Goal: Task Accomplishment & Management: Manage account settings

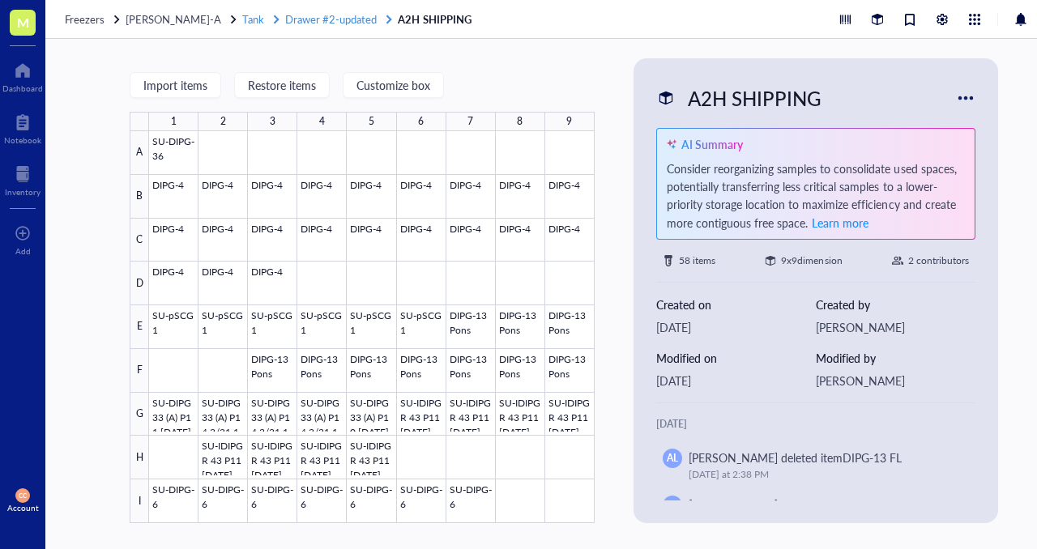
click at [331, 20] on span "Drawer #2-updated" at bounding box center [331, 18] width 92 height 15
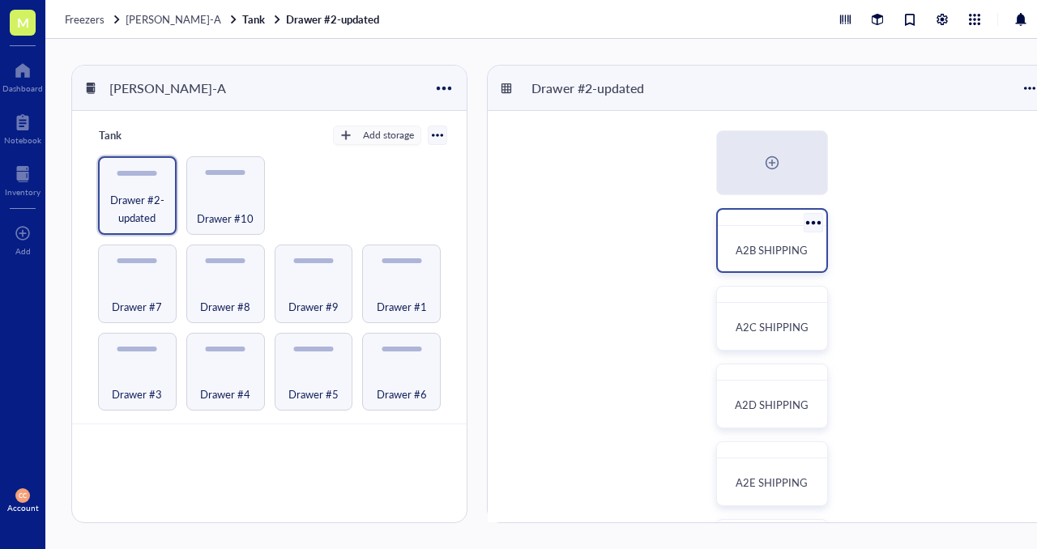
click at [770, 250] on span "A2B SHIPPING" at bounding box center [772, 249] width 72 height 15
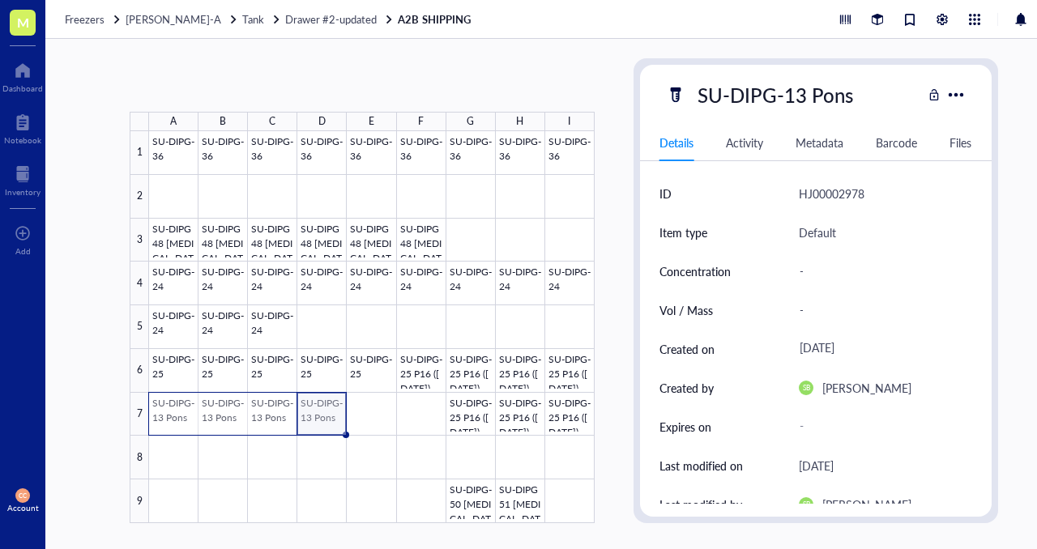
drag, startPoint x: 309, startPoint y: 415, endPoint x: 168, endPoint y: 416, distance: 141.0
click at [167, 416] on div at bounding box center [372, 327] width 446 height 392
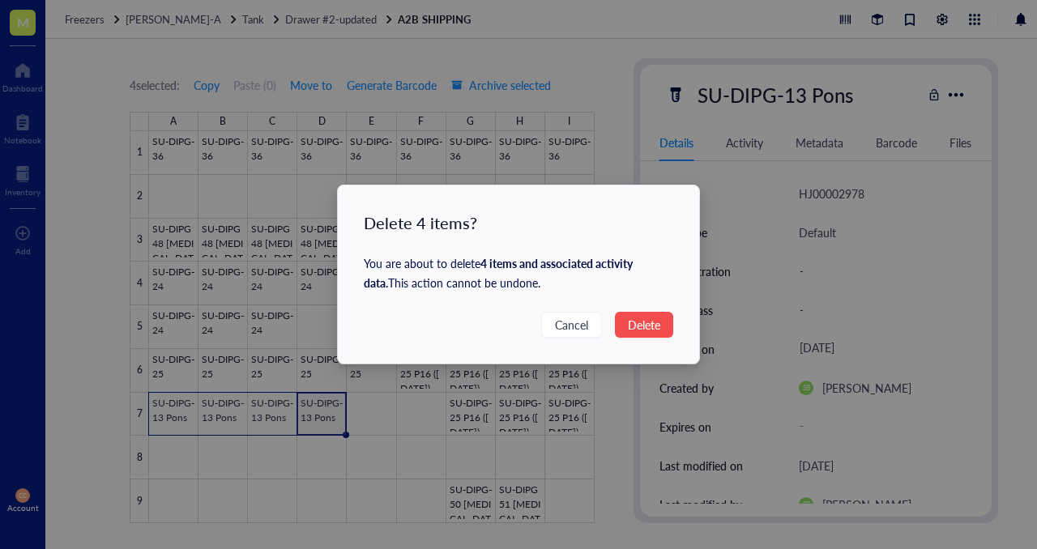
click at [647, 320] on span "Delete" at bounding box center [644, 325] width 32 height 18
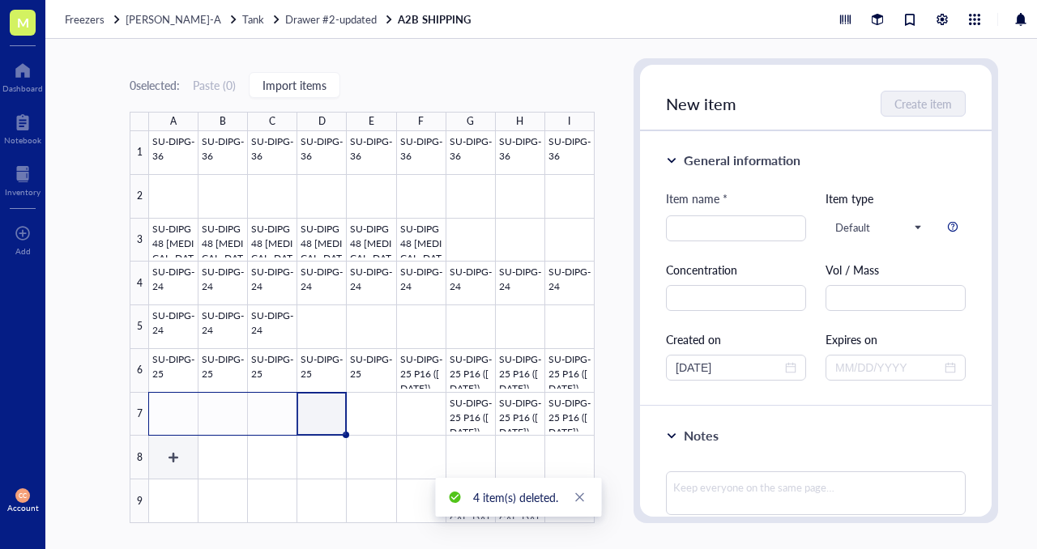
click at [162, 463] on div at bounding box center [372, 327] width 446 height 392
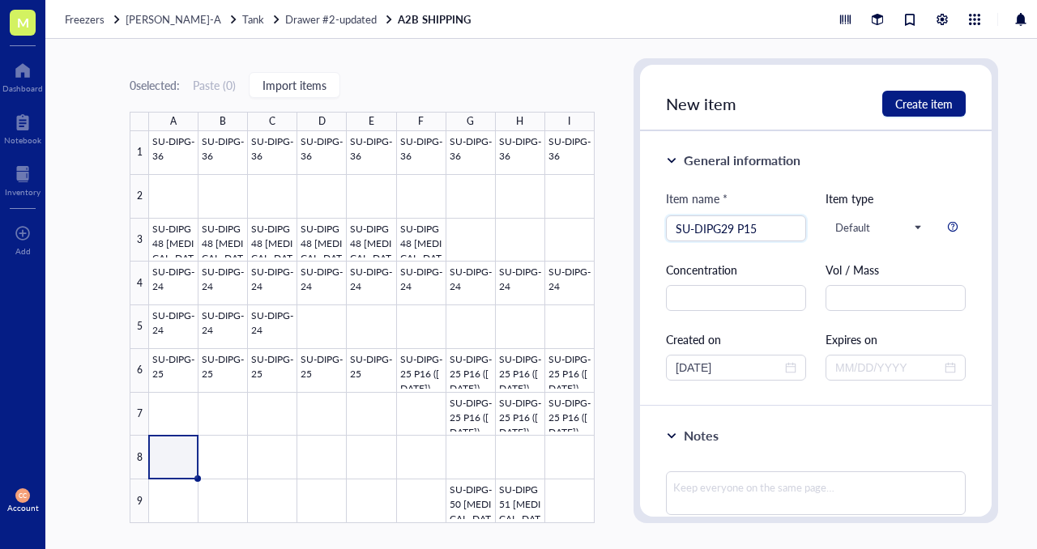
type input "SU-DIPG29 P15"
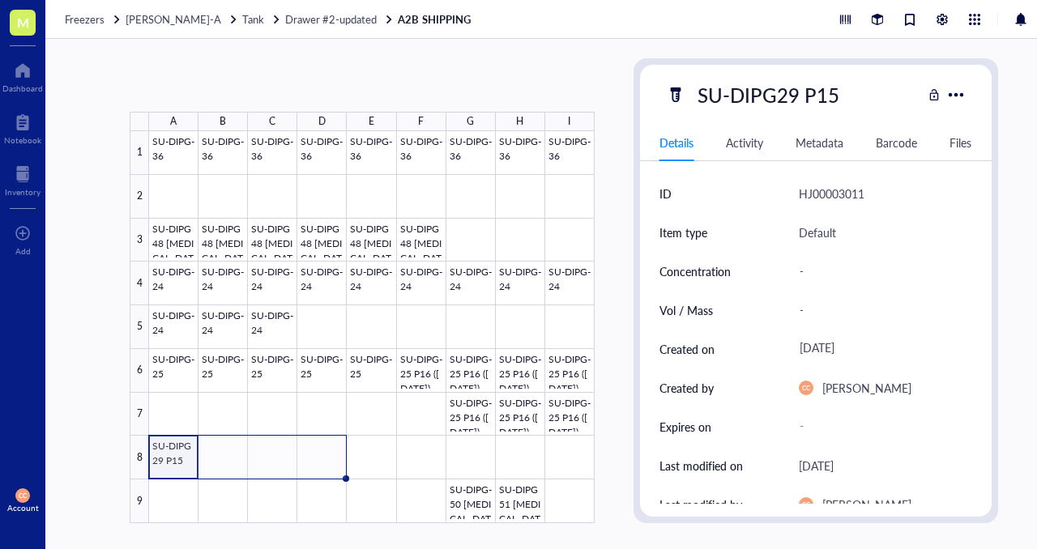
drag, startPoint x: 197, startPoint y: 479, endPoint x: 329, endPoint y: 476, distance: 132.1
click at [0, 0] on div "SU-DIPG-36 SU-DIPG-36 SU-DIPG-36 SU-DIPG-36 SU-DIPG-36 SU-DIPG-36 SU-DIPG-36 SU…" at bounding box center [0, 0] width 0 height 0
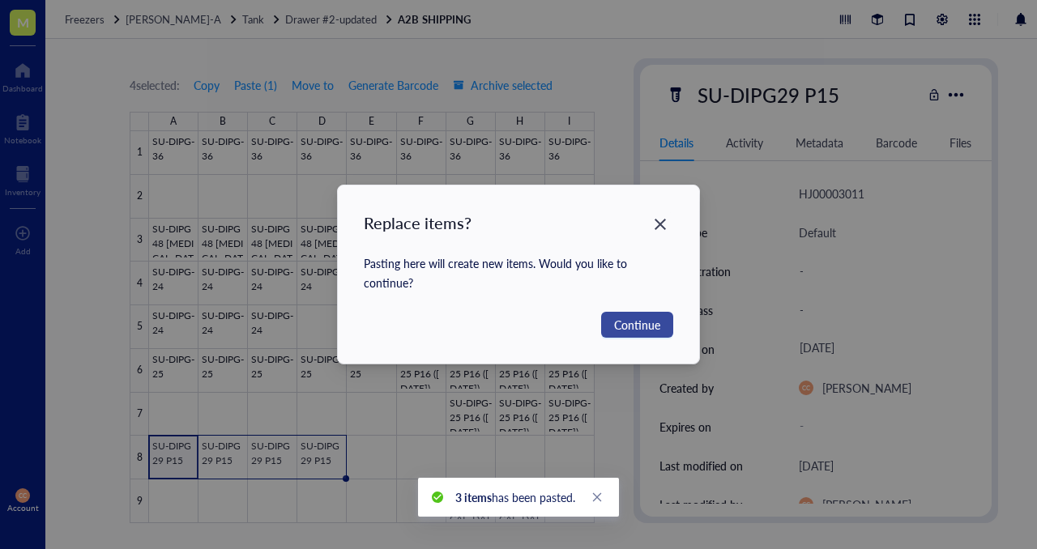
click at [634, 321] on span "Continue" at bounding box center [637, 325] width 46 height 18
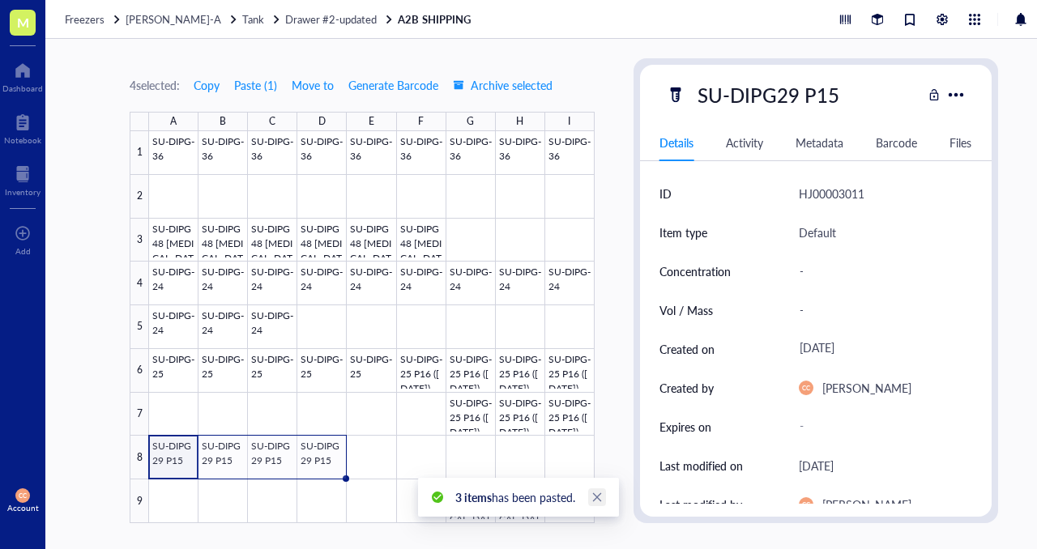
click at [601, 500] on icon "close" at bounding box center [596, 497] width 11 height 11
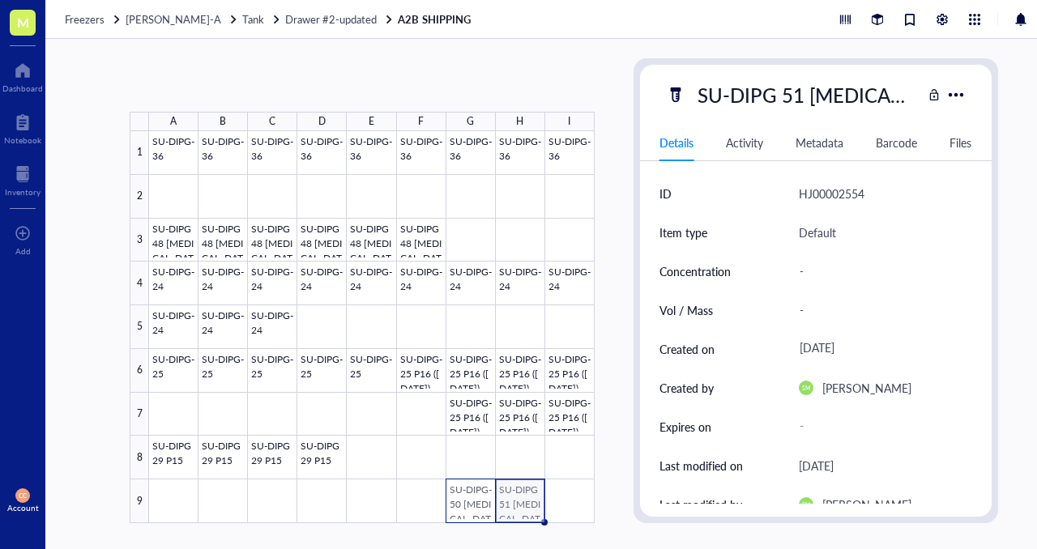
drag, startPoint x: 530, startPoint y: 510, endPoint x: 480, endPoint y: 510, distance: 49.4
click at [480, 510] on div at bounding box center [372, 327] width 446 height 392
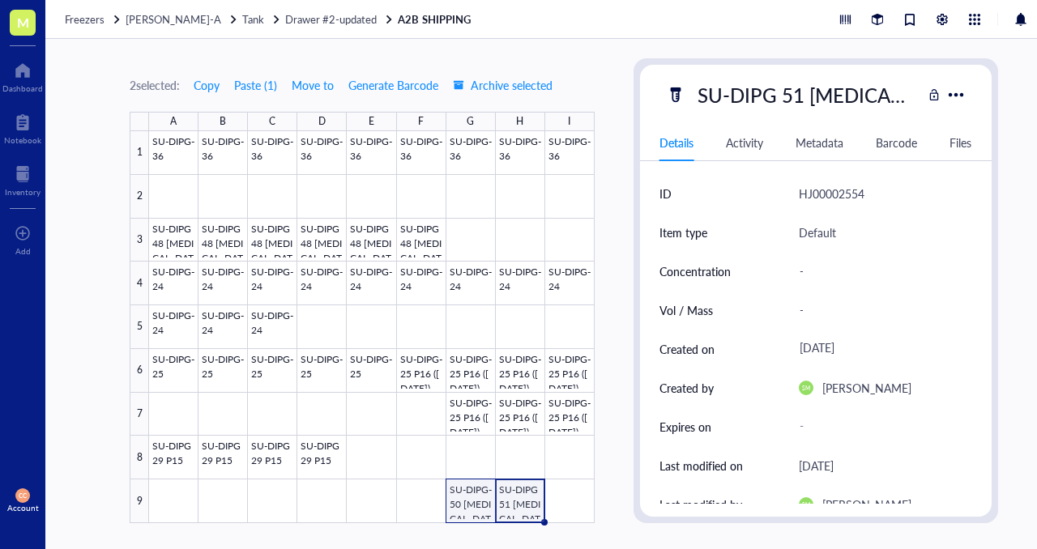
click at [472, 504] on div at bounding box center [372, 327] width 446 height 392
click at [174, 497] on div at bounding box center [372, 327] width 446 height 392
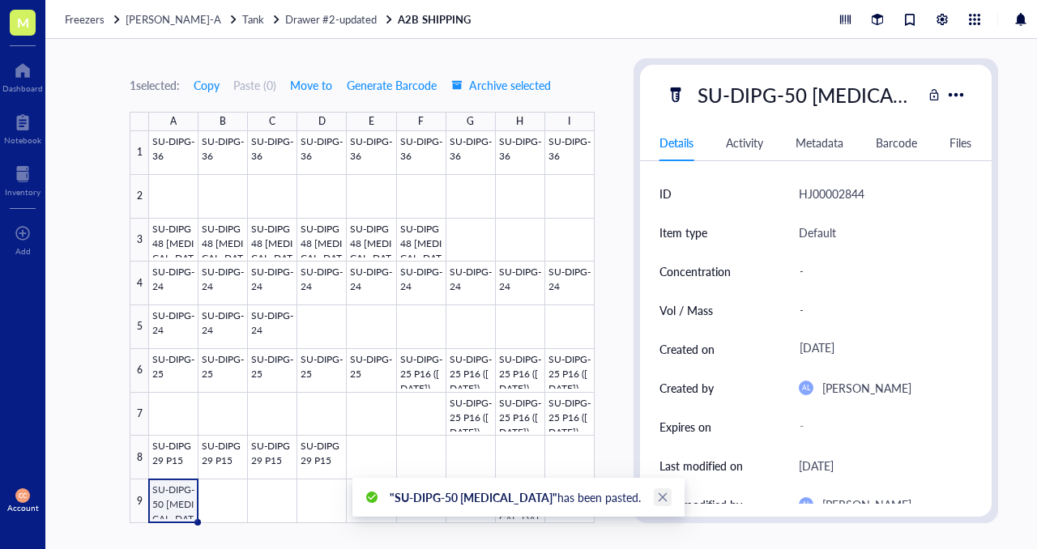
click at [659, 497] on icon "close" at bounding box center [663, 497] width 9 height 9
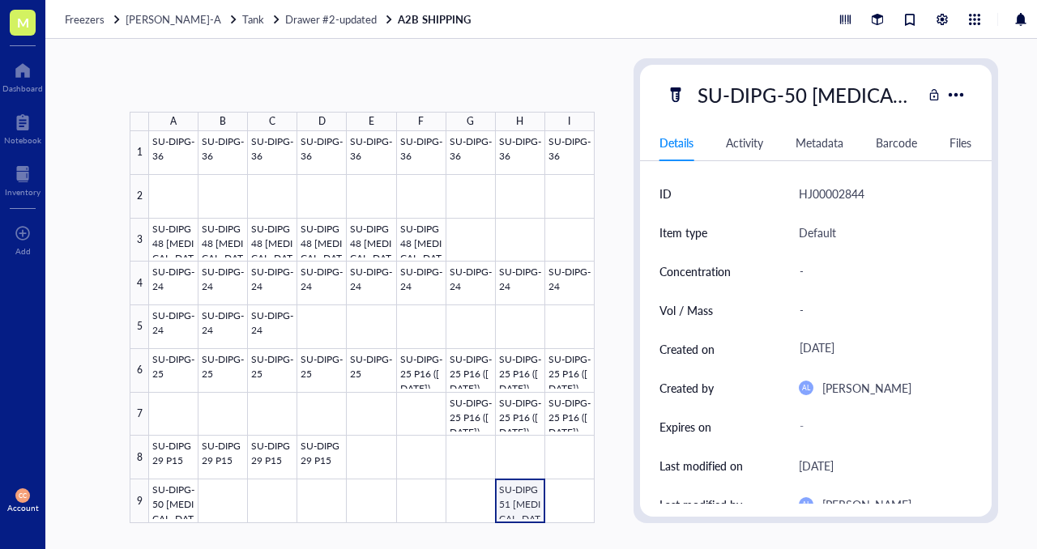
click at [529, 506] on div at bounding box center [372, 327] width 446 height 392
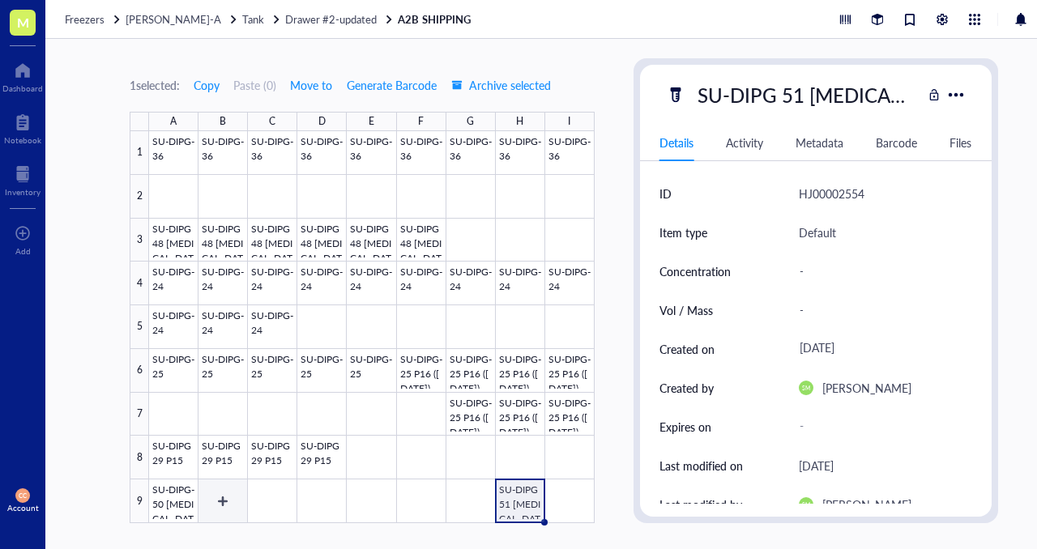
click at [225, 506] on div at bounding box center [372, 327] width 446 height 392
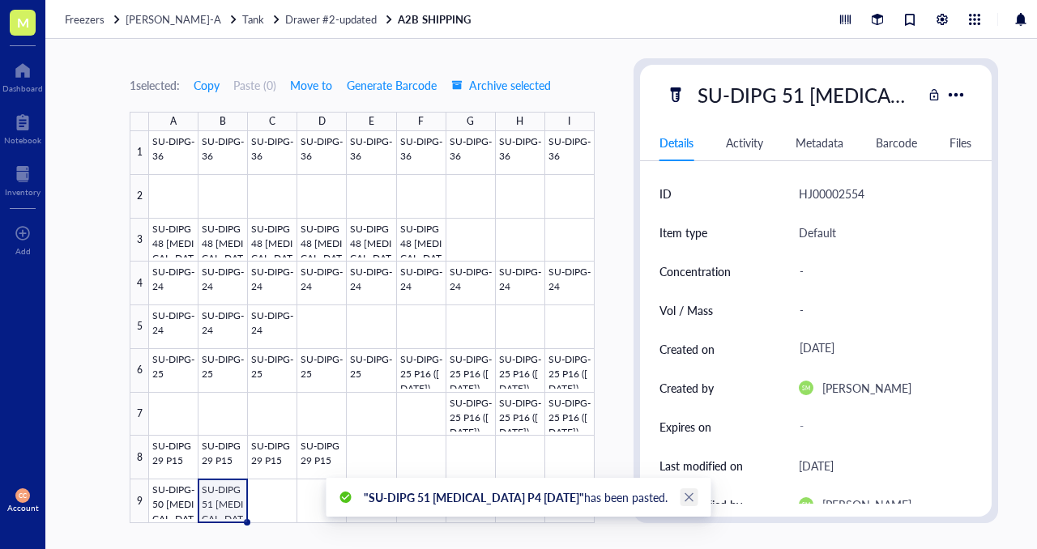
click at [684, 502] on icon "close" at bounding box center [689, 497] width 11 height 11
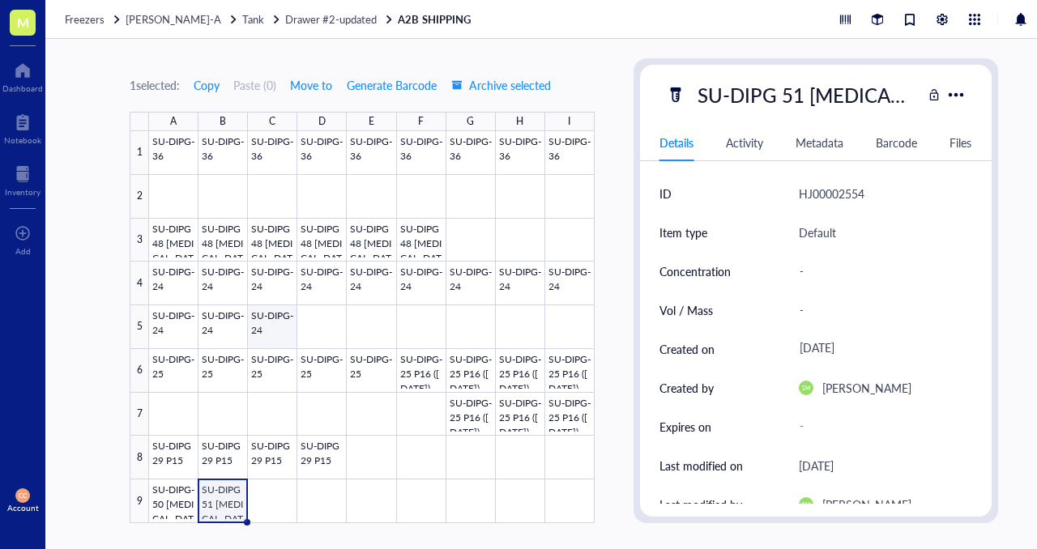
click at [277, 331] on div at bounding box center [372, 327] width 446 height 392
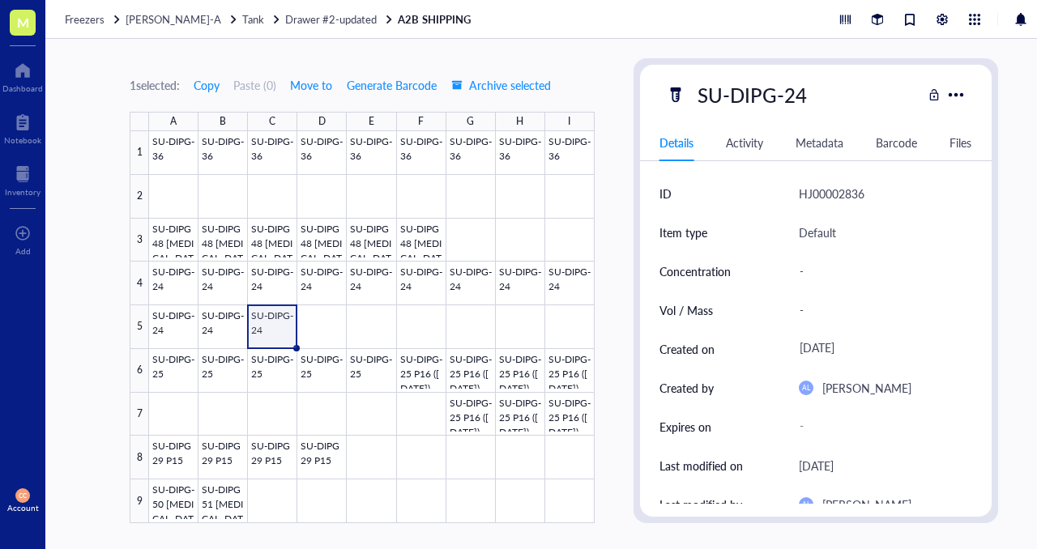
click at [307, 327] on div at bounding box center [372, 327] width 446 height 392
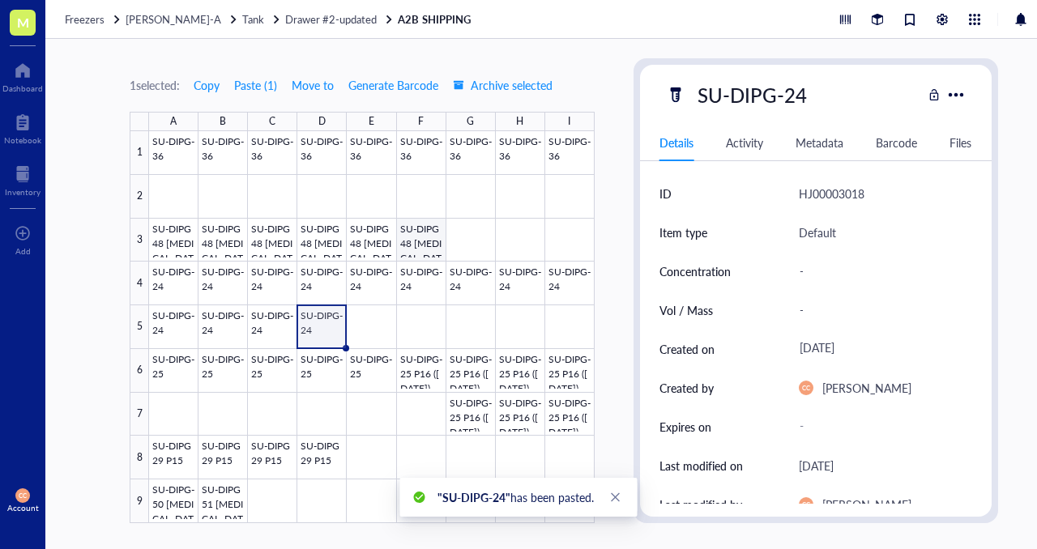
click at [416, 235] on div at bounding box center [372, 327] width 446 height 392
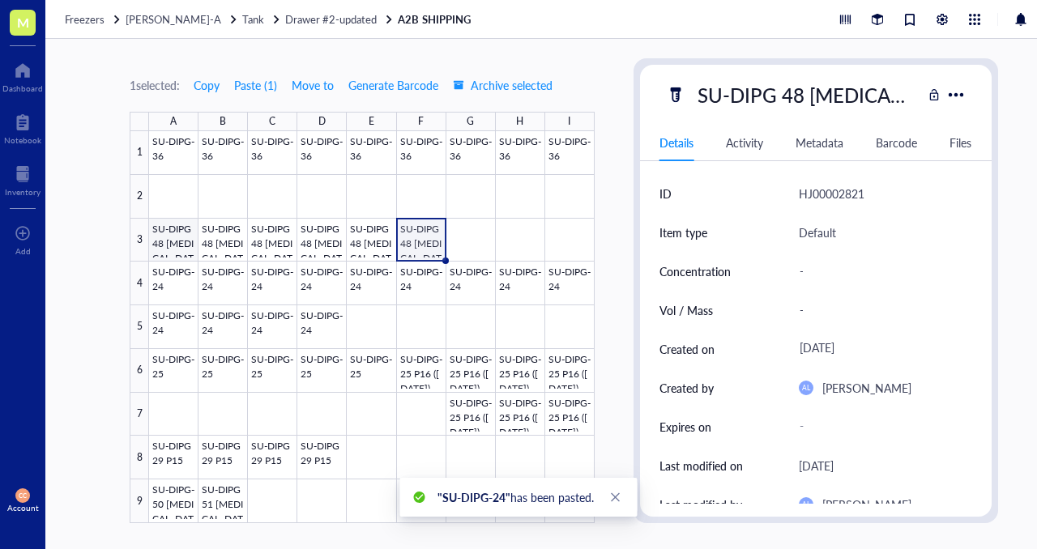
click at [165, 244] on div at bounding box center [372, 327] width 446 height 392
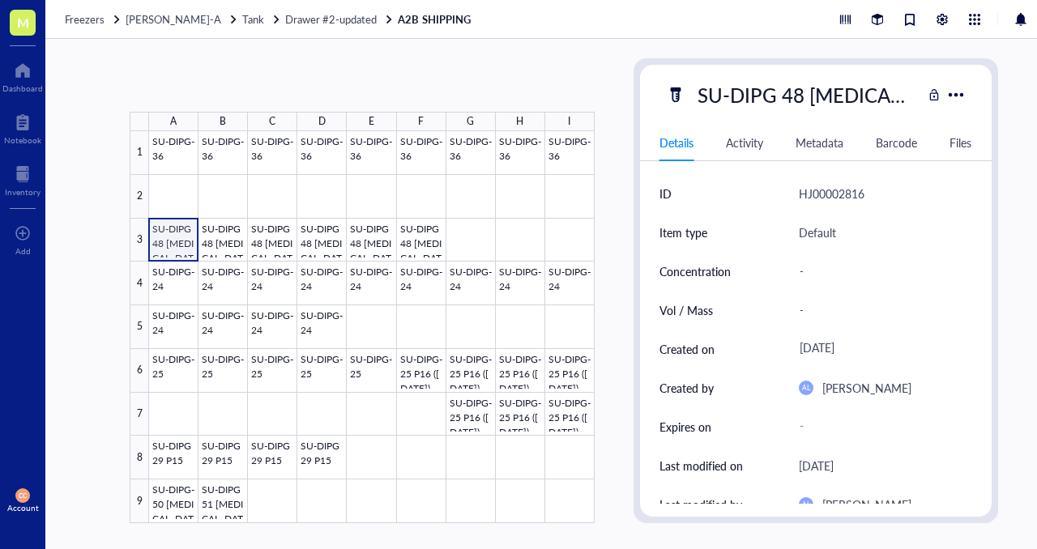
click at [166, 240] on div at bounding box center [372, 327] width 446 height 392
click at [820, 94] on div "SU-DIPG 48 [MEDICAL_DATA] P29 [DATE]" at bounding box center [806, 95] width 232 height 34
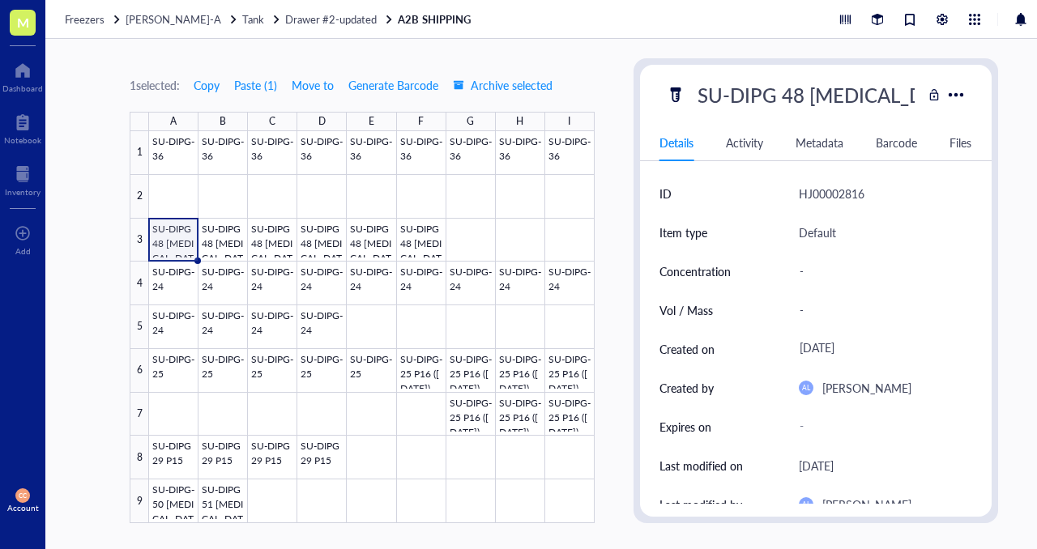
scroll to position [0, 103]
click at [848, 95] on input "SU-DIPG 48 [MEDICAL_DATA] P29 [DATE]" at bounding box center [806, 95] width 230 height 32
type input "SU-DIPG 48 [MEDICAL_DATA] P31 [DATE]"
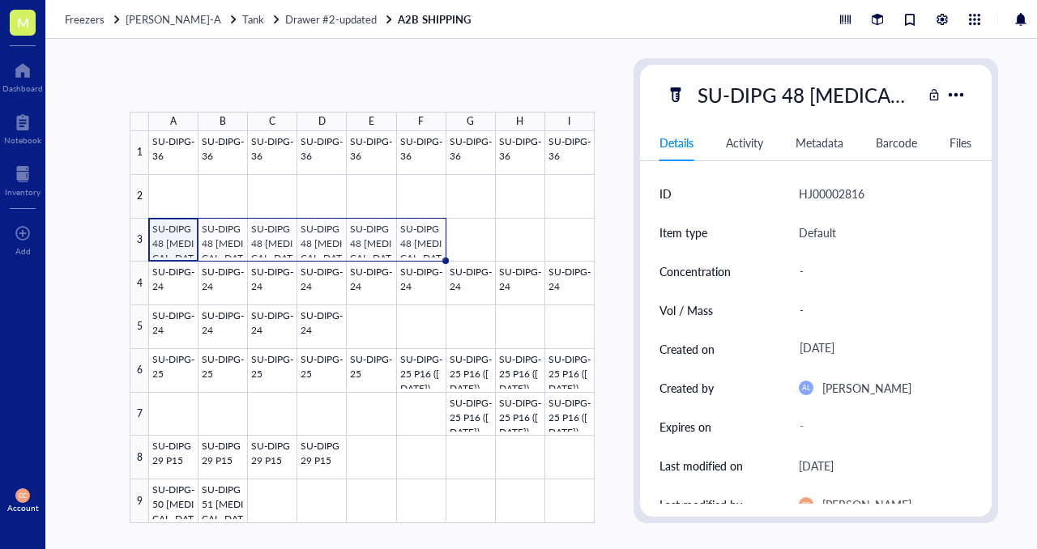
drag, startPoint x: 196, startPoint y: 260, endPoint x: 412, endPoint y: 259, distance: 216.3
click at [0, 0] on div "SU-DIPG-36 SU-DIPG-36 SU-DIPG-36 SU-DIPG-36 SU-DIPG-36 SU-DIPG-36 SU-DIPG-36 SU…" at bounding box center [0, 0] width 0 height 0
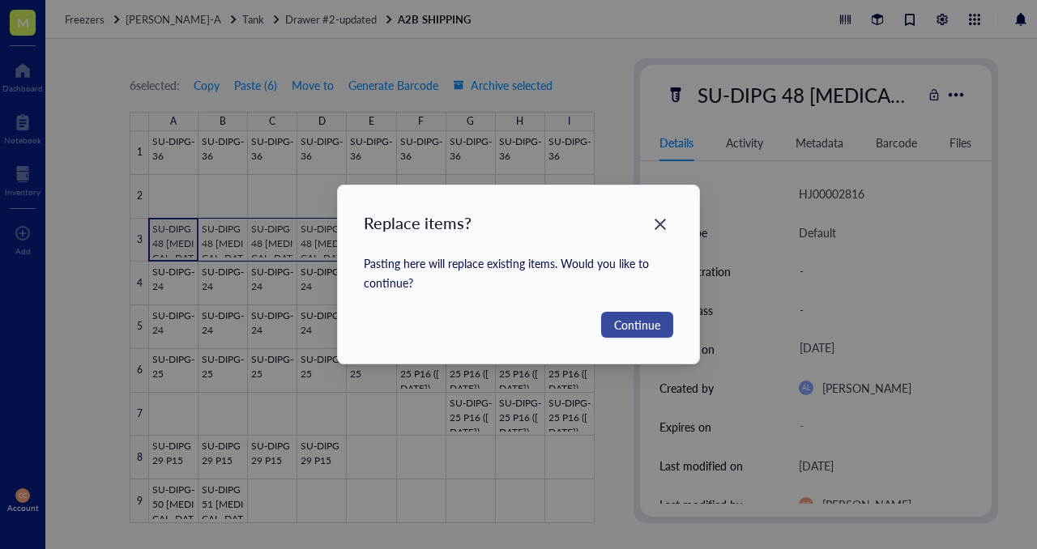
click at [638, 327] on span "Continue" at bounding box center [637, 325] width 46 height 18
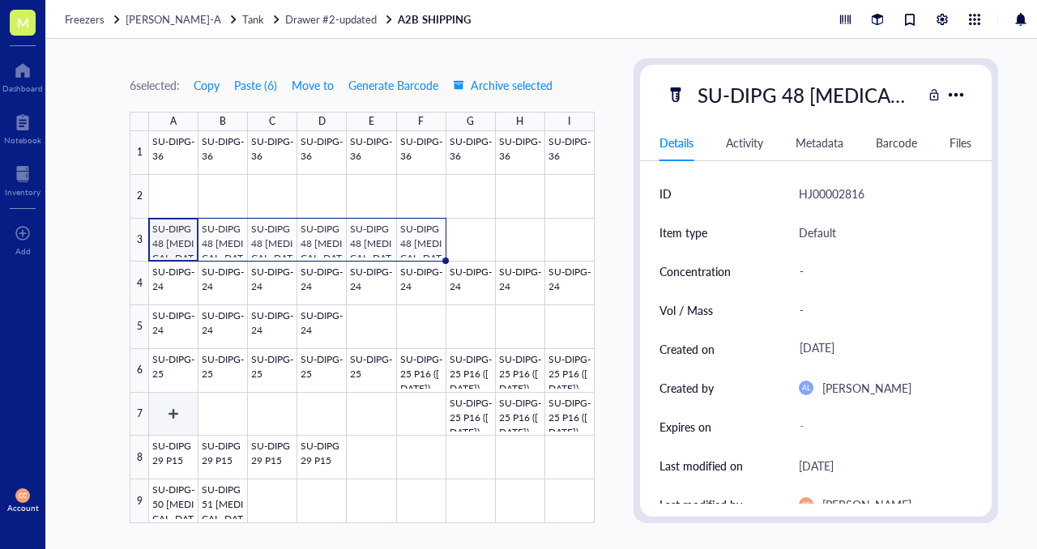
click at [177, 425] on div at bounding box center [372, 327] width 446 height 392
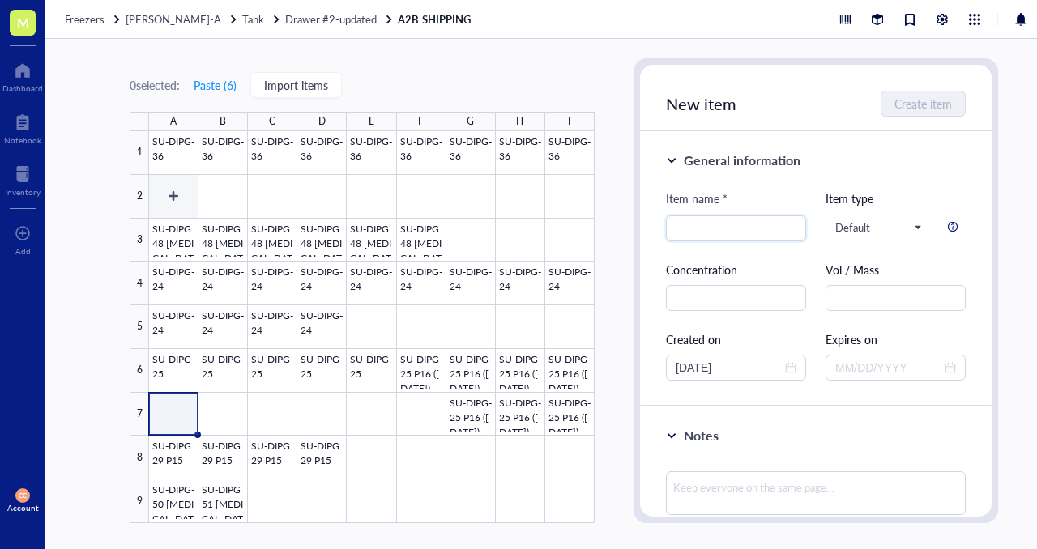
click at [170, 195] on div at bounding box center [372, 327] width 446 height 392
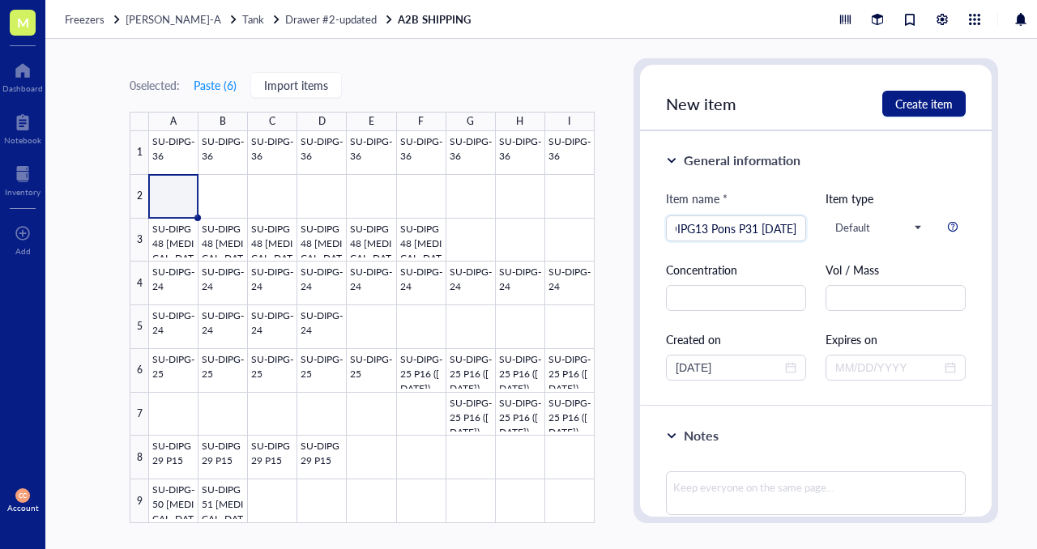
scroll to position [0, 36]
type input "SU-DIPG13 Pons P31 [DATE]"
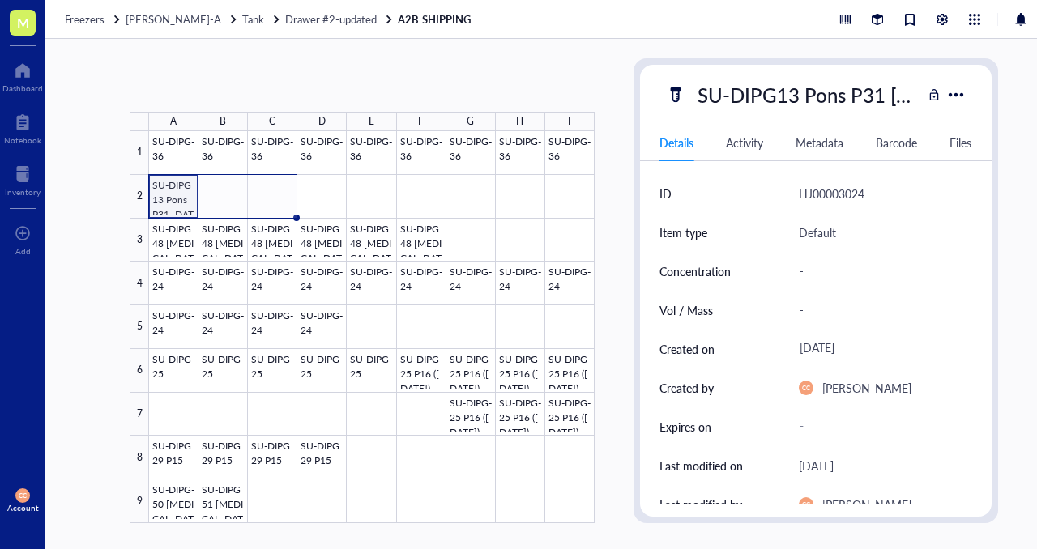
drag, startPoint x: 198, startPoint y: 216, endPoint x: 272, endPoint y: 215, distance: 74.5
click at [0, 0] on div "SU-DIPG-36 SU-DIPG-36 SU-DIPG-36 SU-DIPG-36 SU-DIPG-36 SU-DIPG-36 SU-DIPG-36 SU…" at bounding box center [0, 0] width 0 height 0
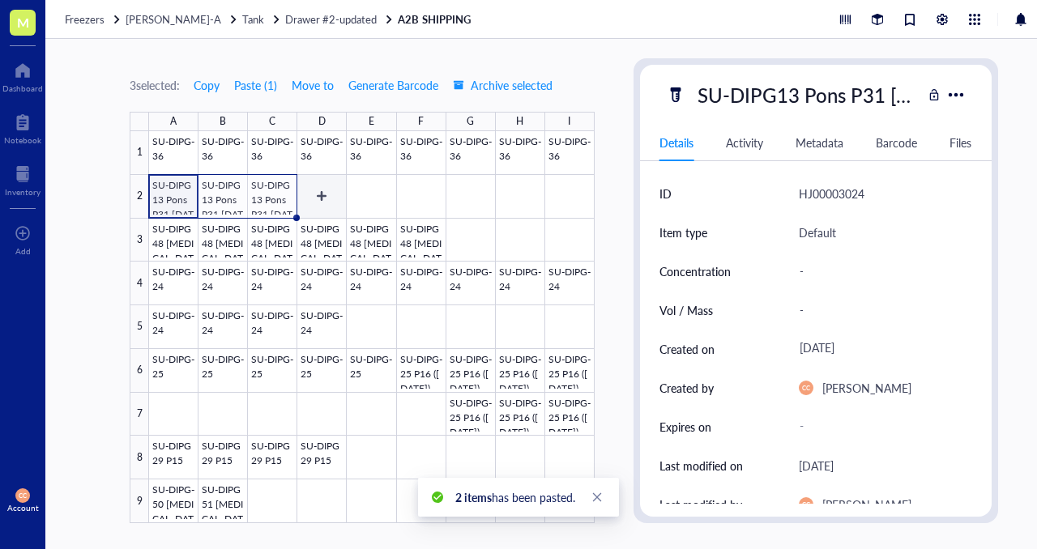
click at [336, 196] on div at bounding box center [372, 327] width 446 height 392
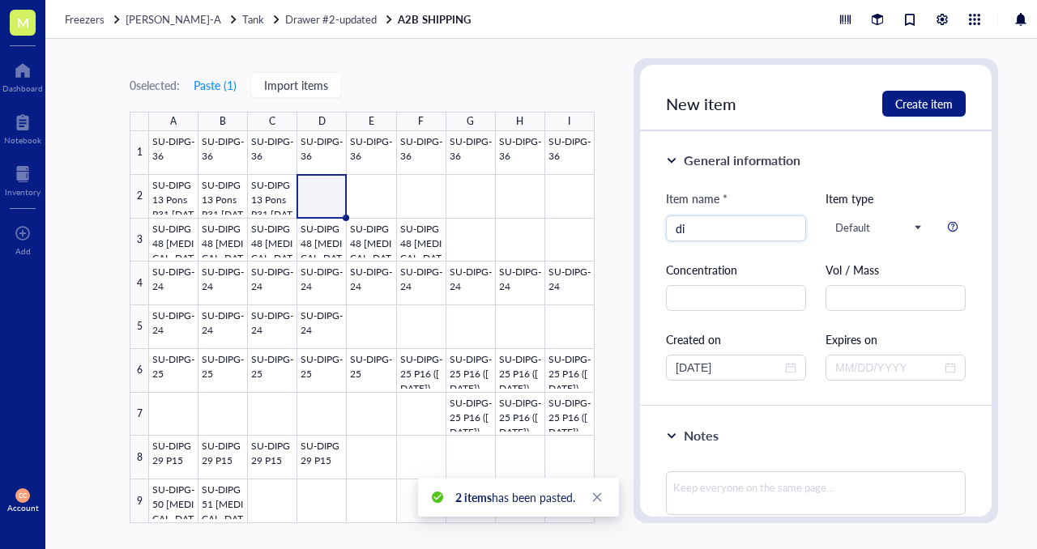
type input "d"
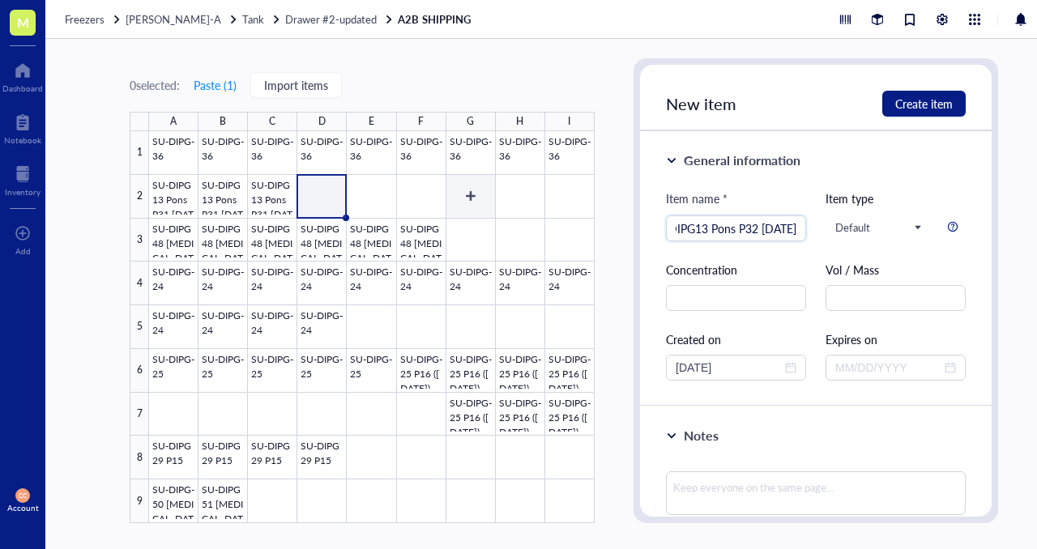
scroll to position [0, 36]
type input "SU-DIPG13 Pons P32 [DATE]"
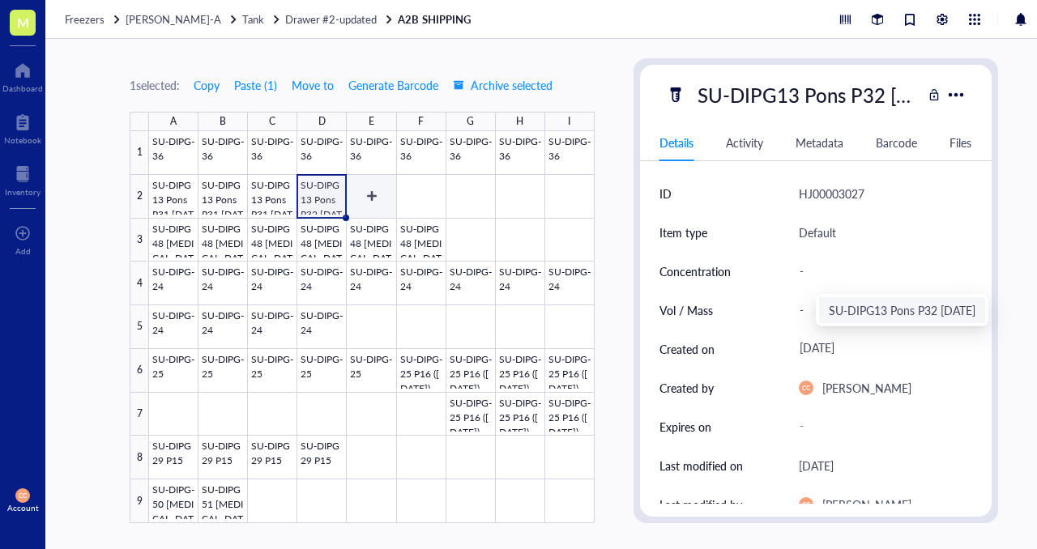
click at [361, 198] on div at bounding box center [372, 327] width 446 height 392
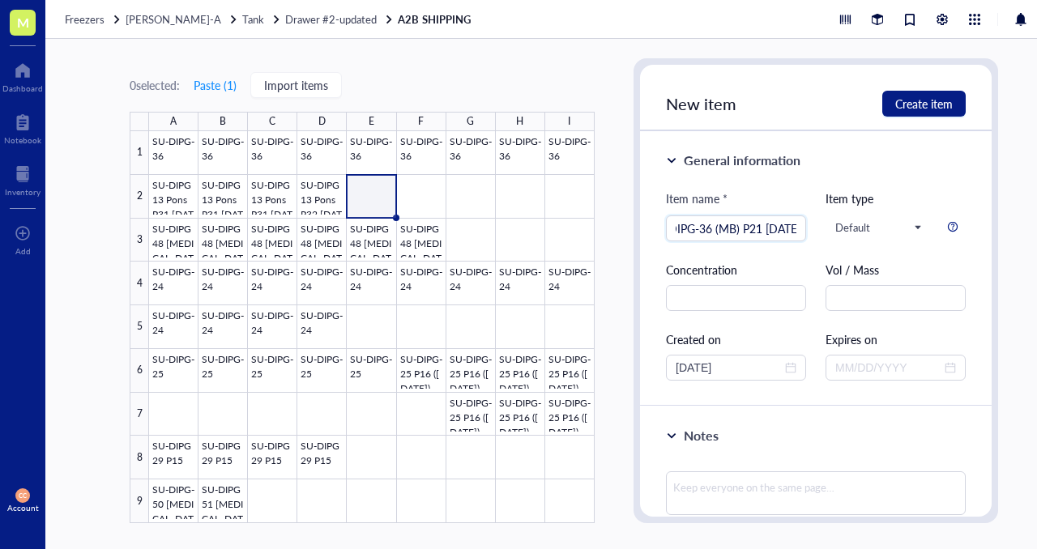
scroll to position [0, 32]
type input "SU-DIPG-36 (MB) P21 [DATE]"
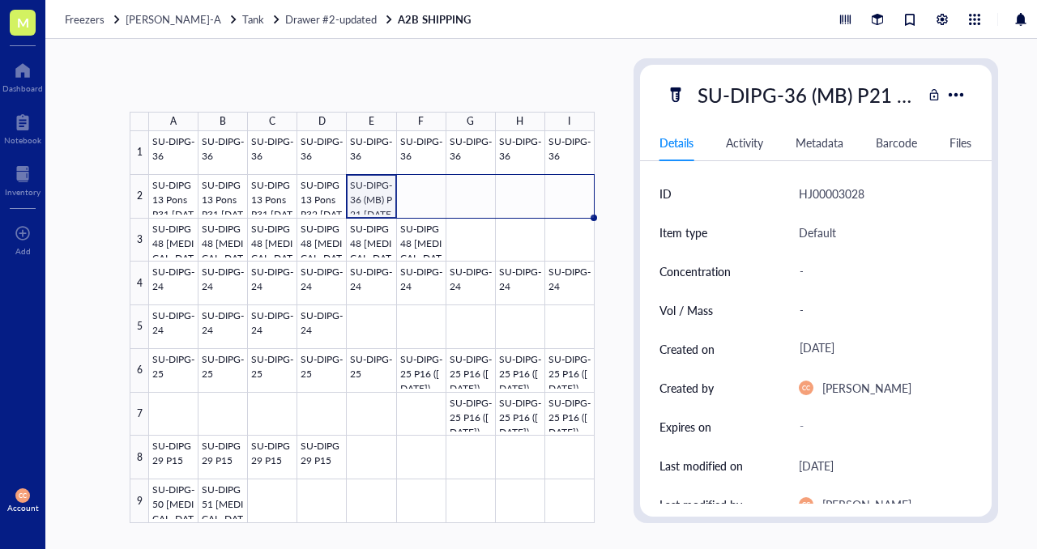
drag, startPoint x: 398, startPoint y: 216, endPoint x: 569, endPoint y: 216, distance: 171.0
click at [0, 0] on div "SU-DIPG-36 SU-DIPG-36 SU-DIPG-36 SU-DIPG-36 SU-DIPG-36 SU-DIPG-36 SU-DIPG-36 SU…" at bounding box center [0, 0] width 0 height 0
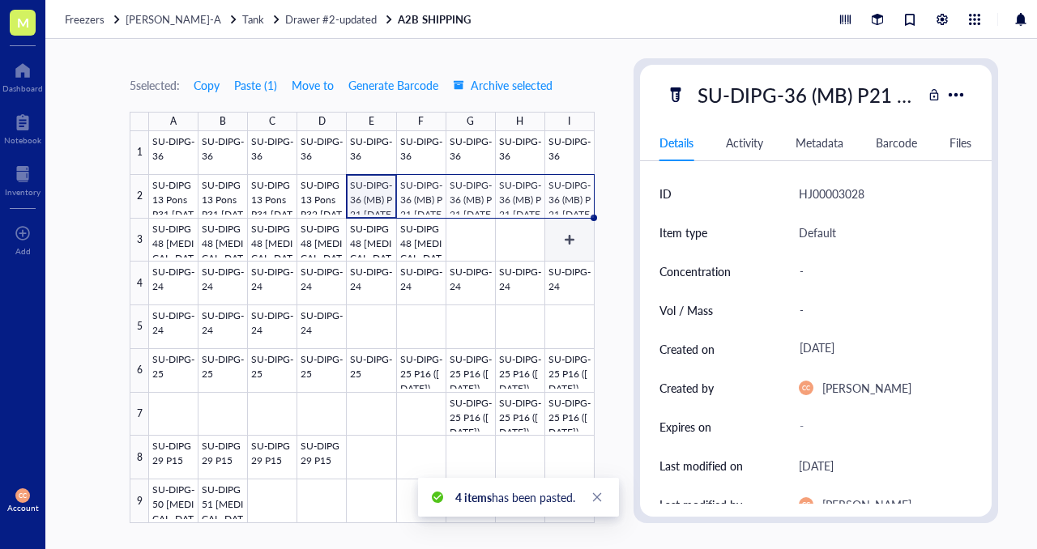
click at [550, 237] on div at bounding box center [372, 327] width 446 height 392
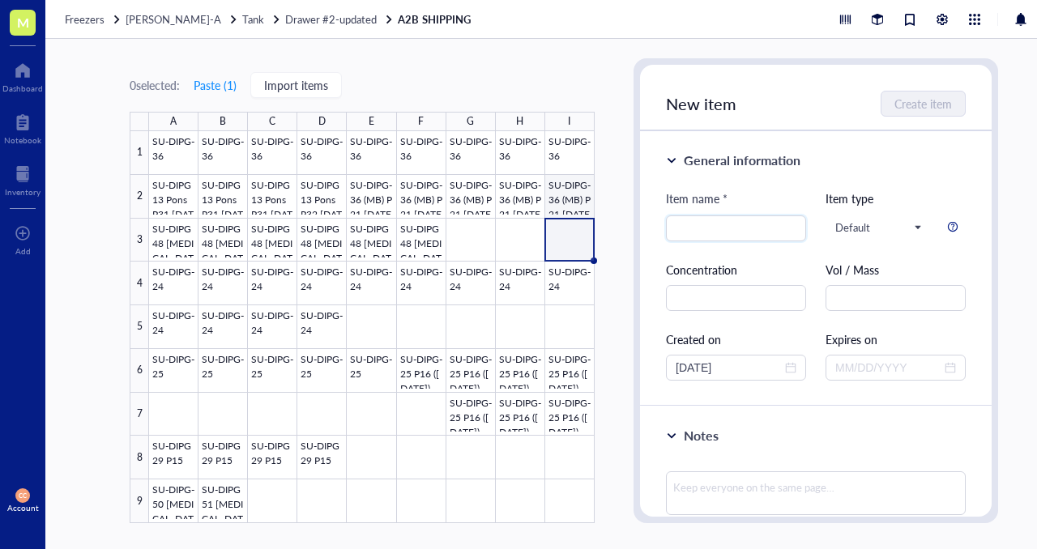
click at [558, 203] on div at bounding box center [372, 327] width 446 height 392
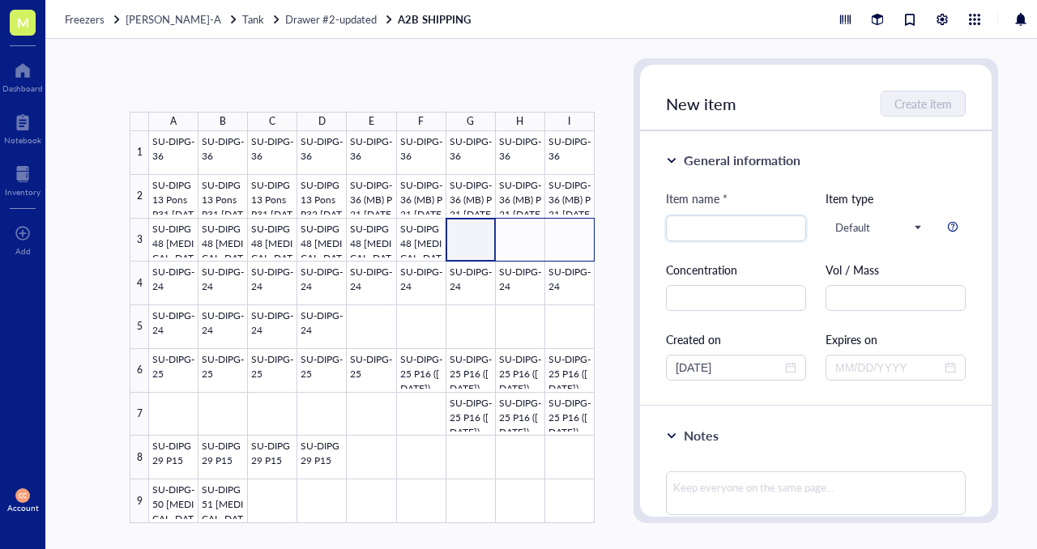
drag, startPoint x: 471, startPoint y: 239, endPoint x: 566, endPoint y: 240, distance: 94.8
click at [566, 240] on div at bounding box center [372, 327] width 446 height 392
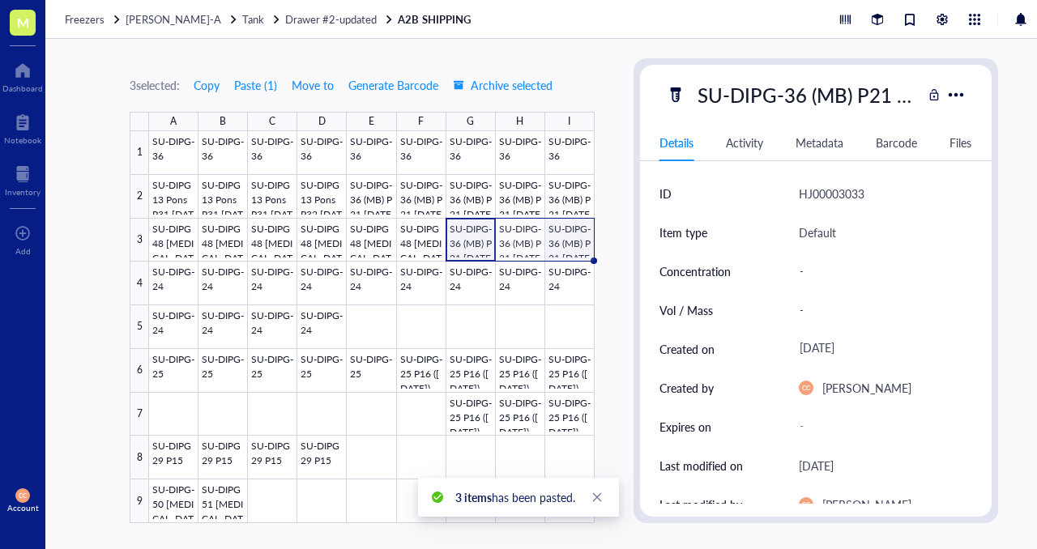
click at [566, 240] on div at bounding box center [372, 327] width 446 height 392
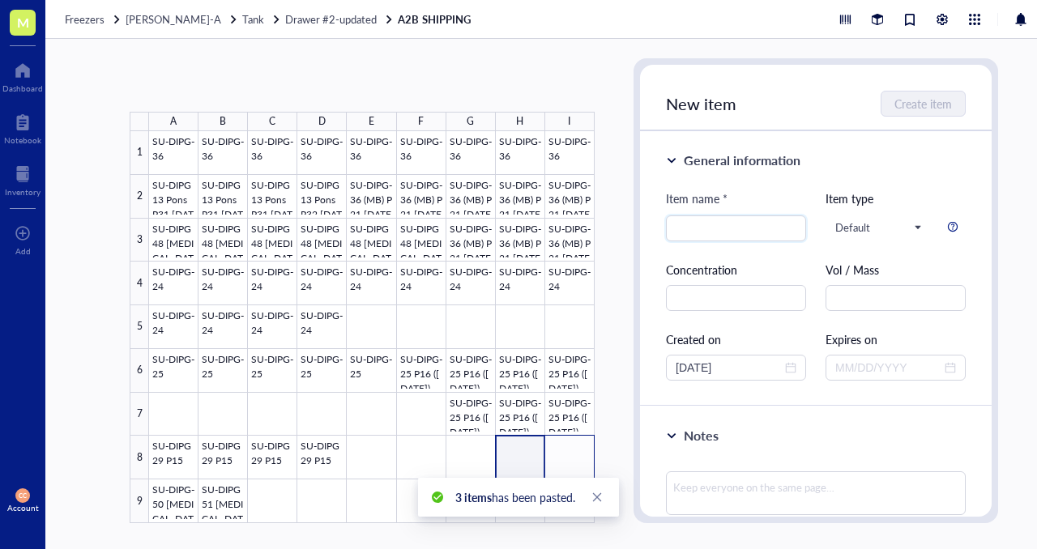
drag, startPoint x: 523, startPoint y: 455, endPoint x: 570, endPoint y: 453, distance: 46.2
click at [570, 454] on div at bounding box center [372, 327] width 446 height 392
drag, startPoint x: 515, startPoint y: 461, endPoint x: 554, endPoint y: 458, distance: 39.0
click at [557, 459] on div at bounding box center [372, 327] width 446 height 392
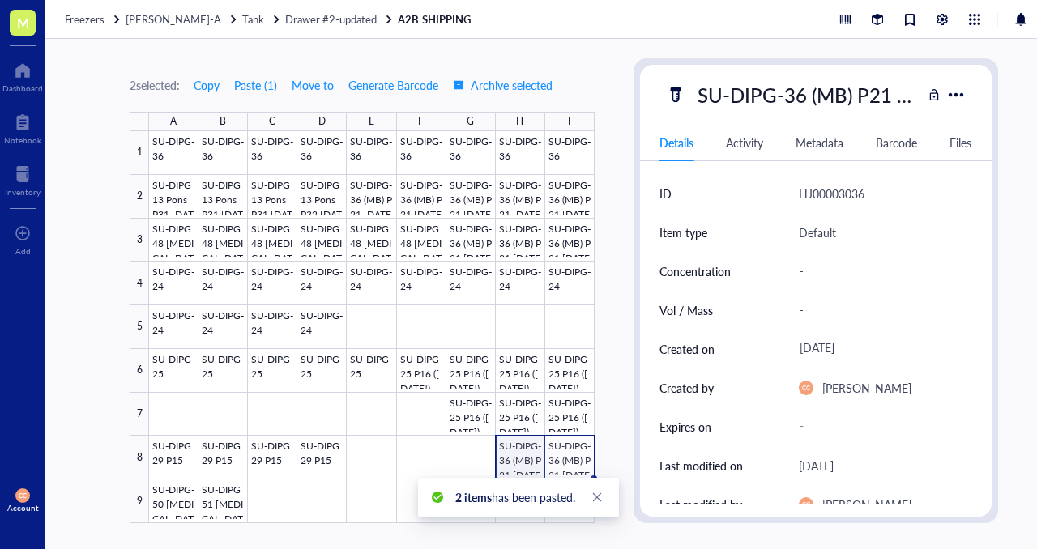
click at [519, 452] on div at bounding box center [372, 327] width 446 height 392
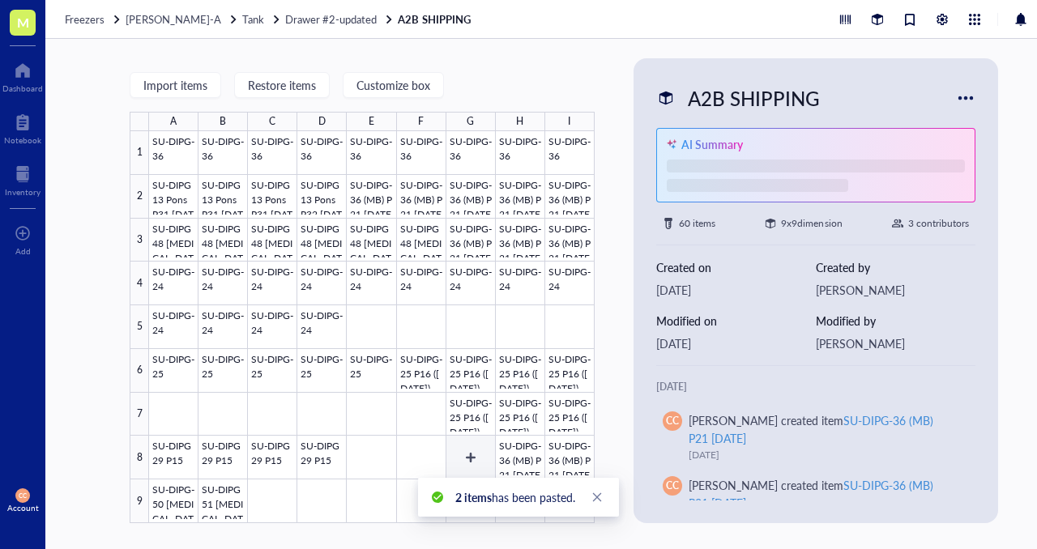
click at [476, 458] on div at bounding box center [372, 327] width 446 height 392
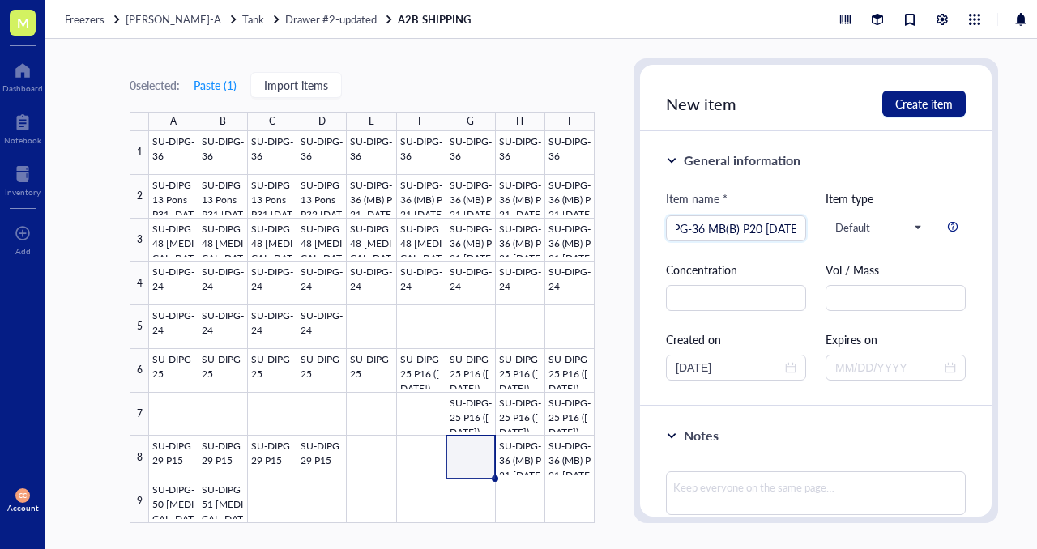
scroll to position [0, 46]
type input "SU-DIPG-36 MB(B) P20 [DATE]"
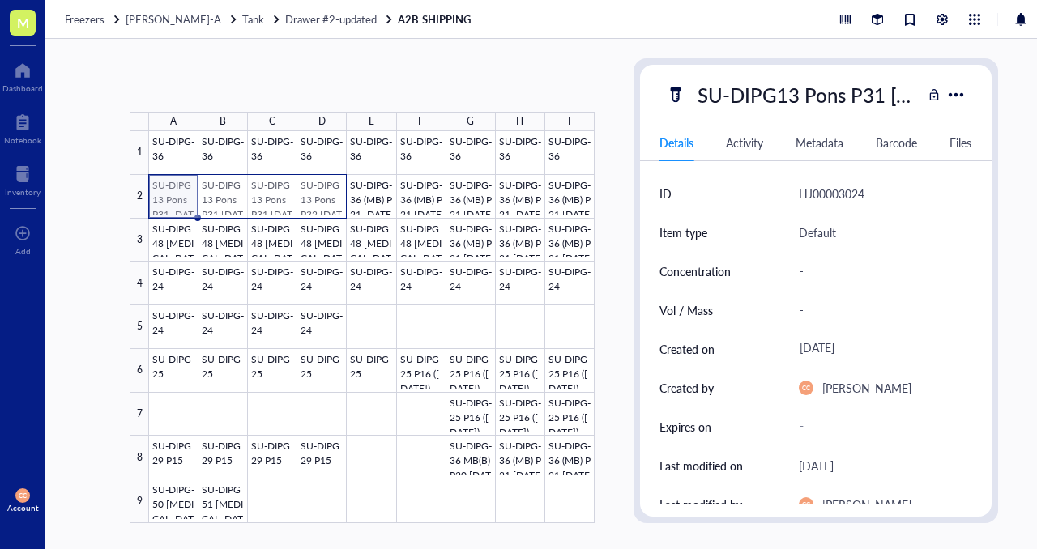
drag, startPoint x: 158, startPoint y: 199, endPoint x: 327, endPoint y: 194, distance: 169.4
click at [327, 194] on div at bounding box center [372, 327] width 446 height 392
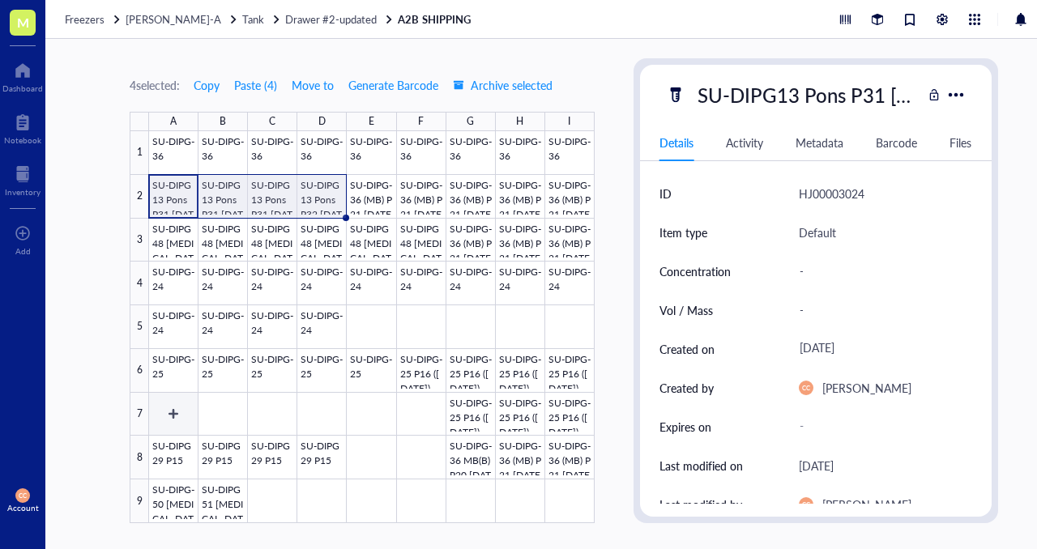
click at [165, 419] on div at bounding box center [372, 327] width 446 height 392
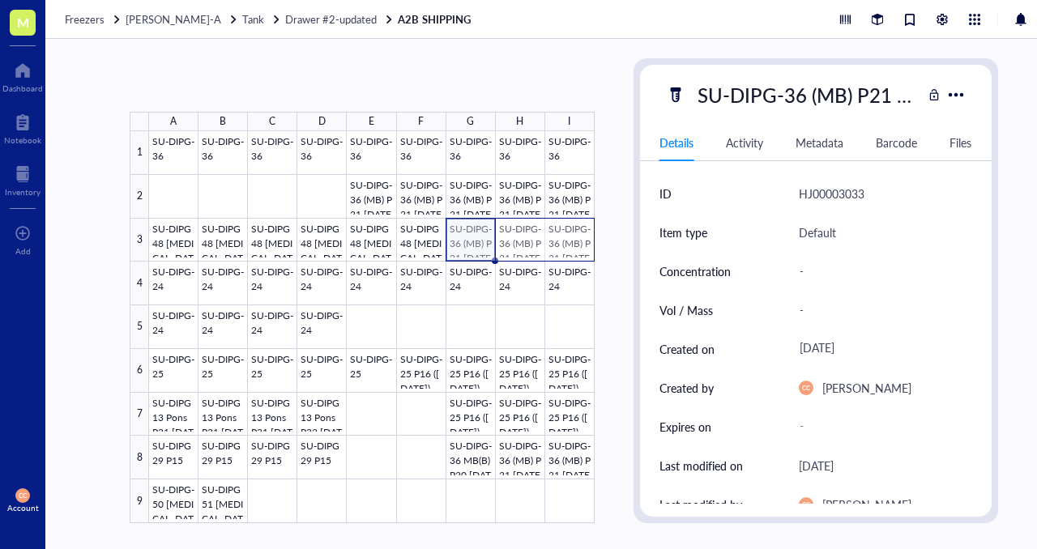
drag, startPoint x: 472, startPoint y: 246, endPoint x: 558, endPoint y: 249, distance: 86.8
click at [558, 249] on div at bounding box center [372, 327] width 446 height 392
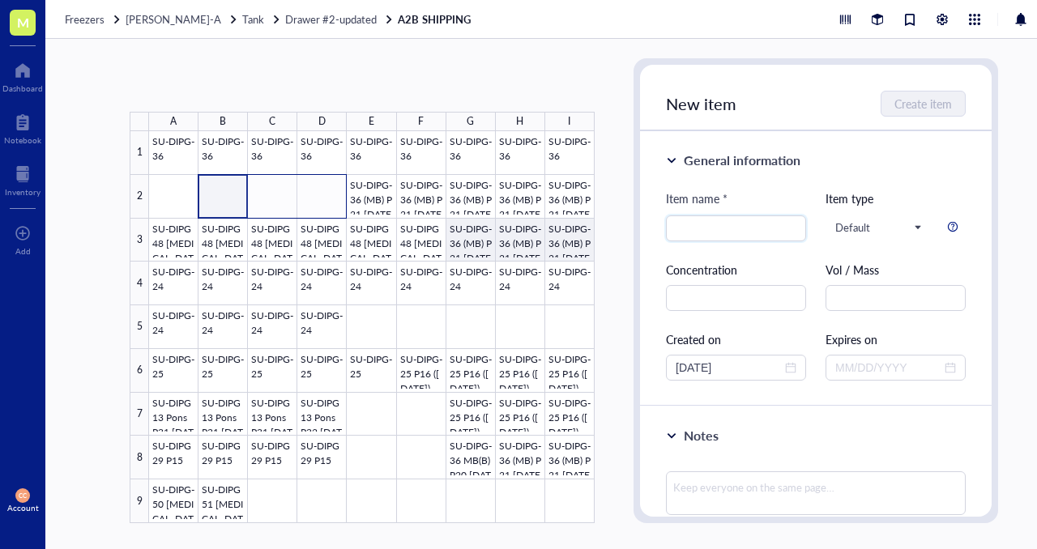
drag, startPoint x: 220, startPoint y: 197, endPoint x: 314, endPoint y: 195, distance: 93.2
click at [314, 196] on div at bounding box center [372, 327] width 446 height 392
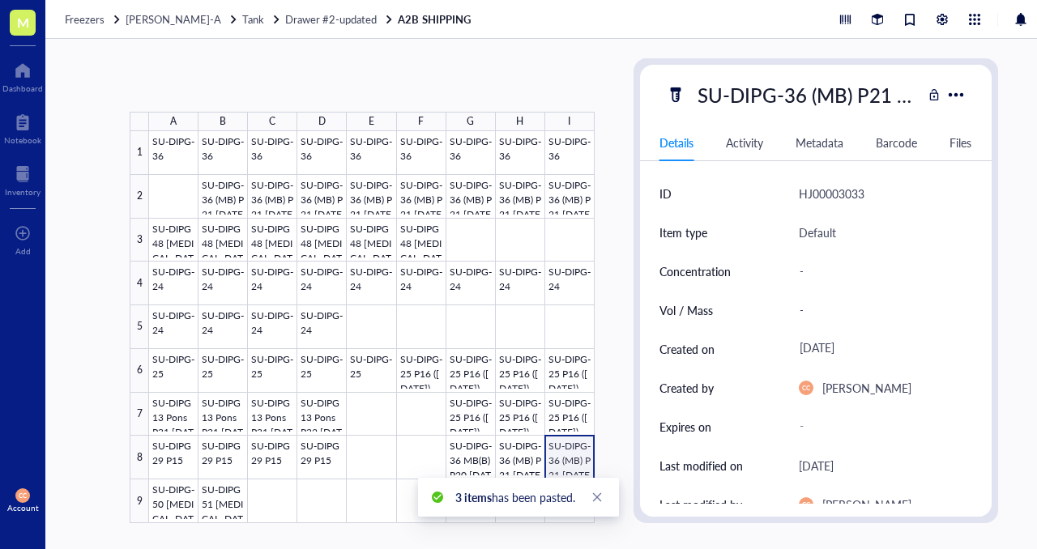
click at [572, 456] on div at bounding box center [372, 327] width 446 height 392
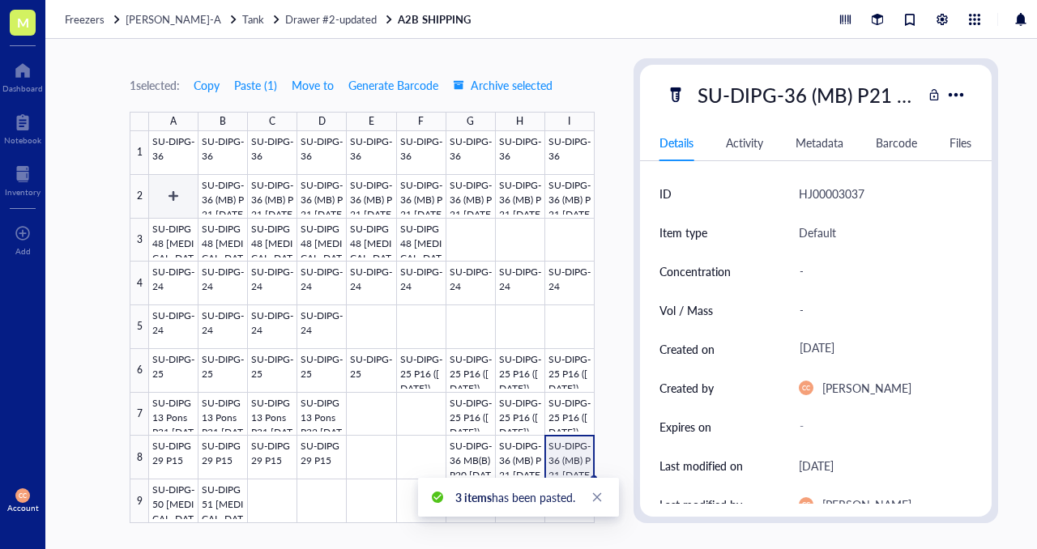
click at [166, 193] on div at bounding box center [372, 327] width 446 height 392
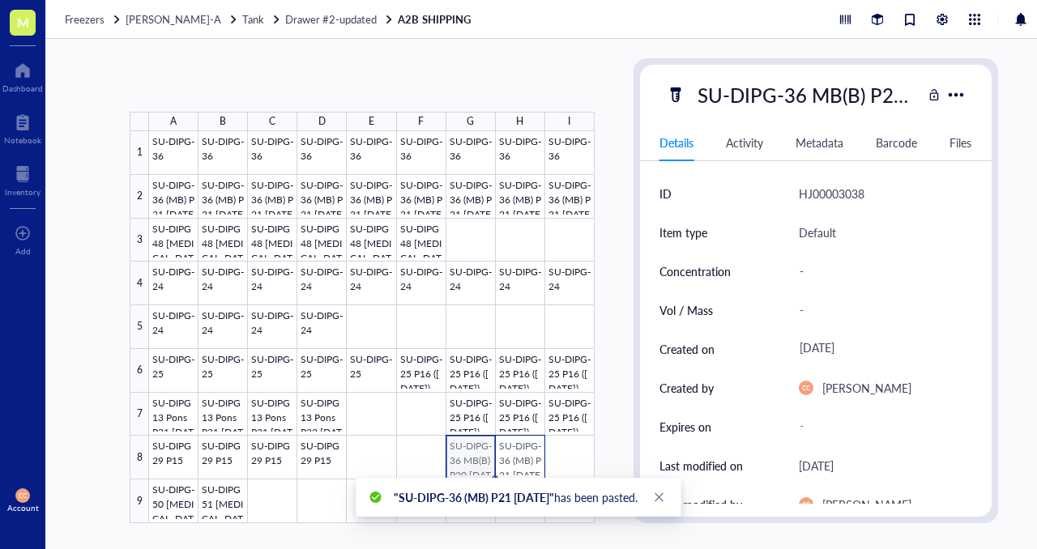
drag, startPoint x: 473, startPoint y: 458, endPoint x: 508, endPoint y: 456, distance: 34.9
click at [510, 457] on div at bounding box center [372, 327] width 446 height 392
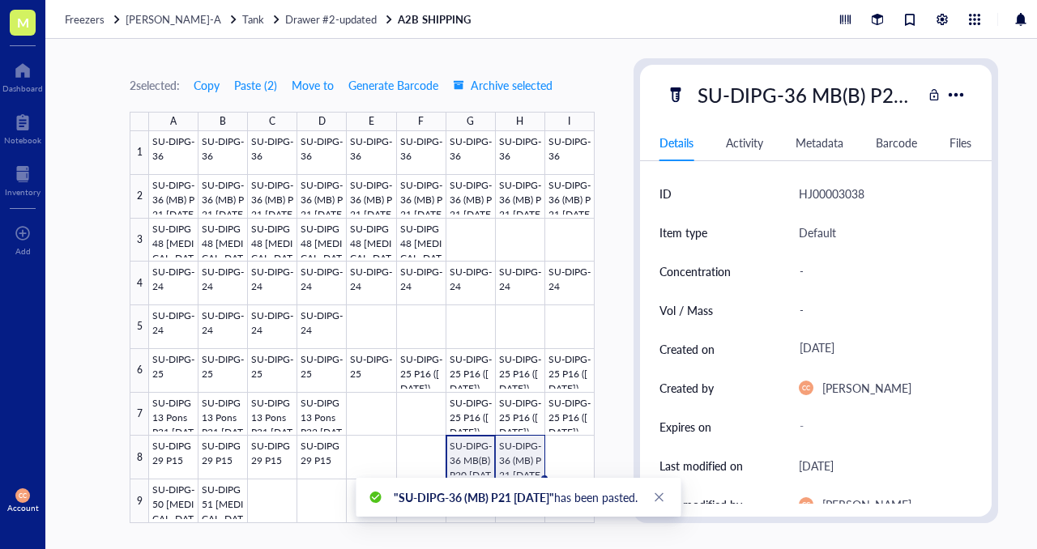
click at [520, 456] on div at bounding box center [372, 327] width 446 height 392
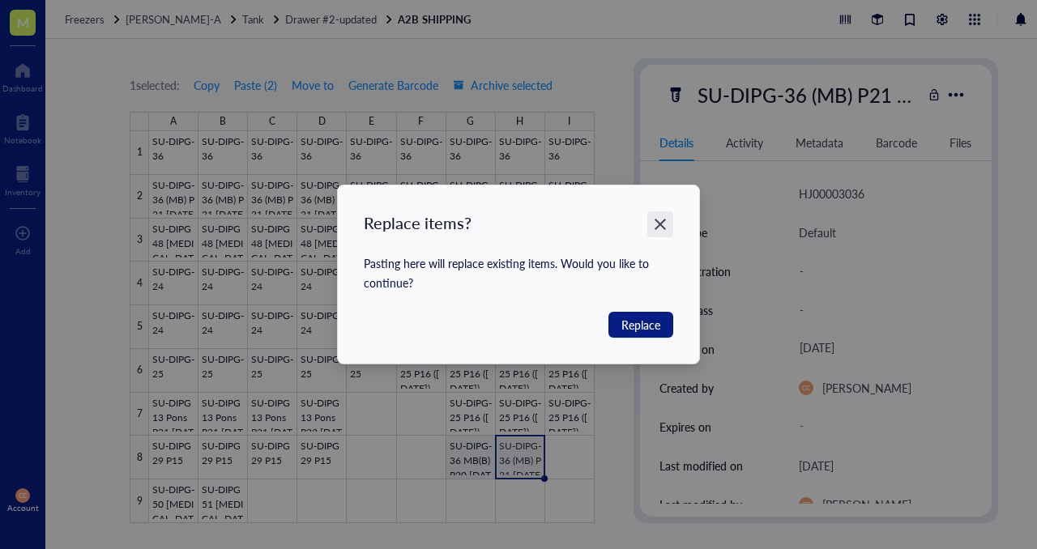
click at [664, 221] on icon "Close" at bounding box center [660, 224] width 11 height 11
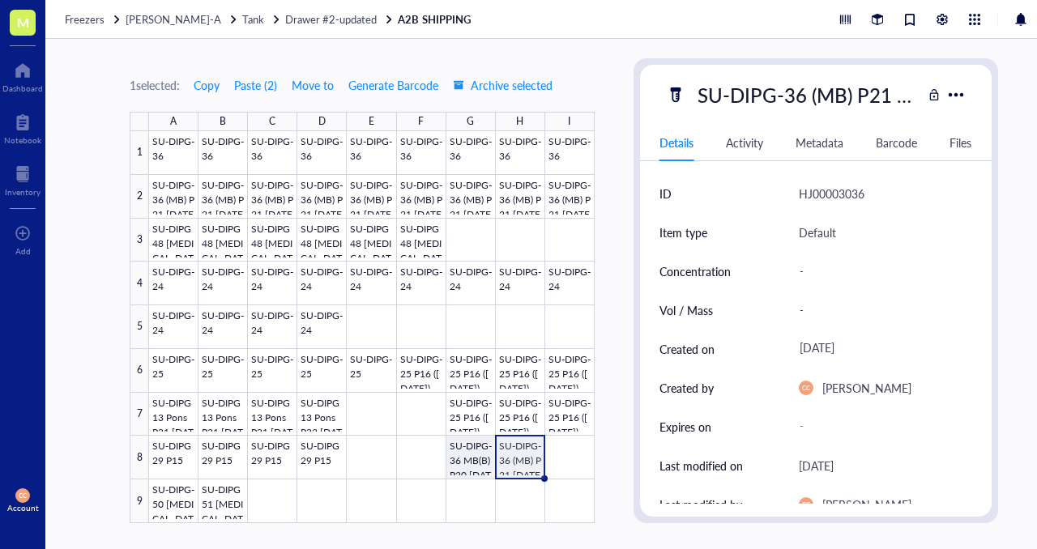
click at [465, 468] on div at bounding box center [372, 327] width 446 height 392
click at [569, 459] on div at bounding box center [372, 327] width 446 height 392
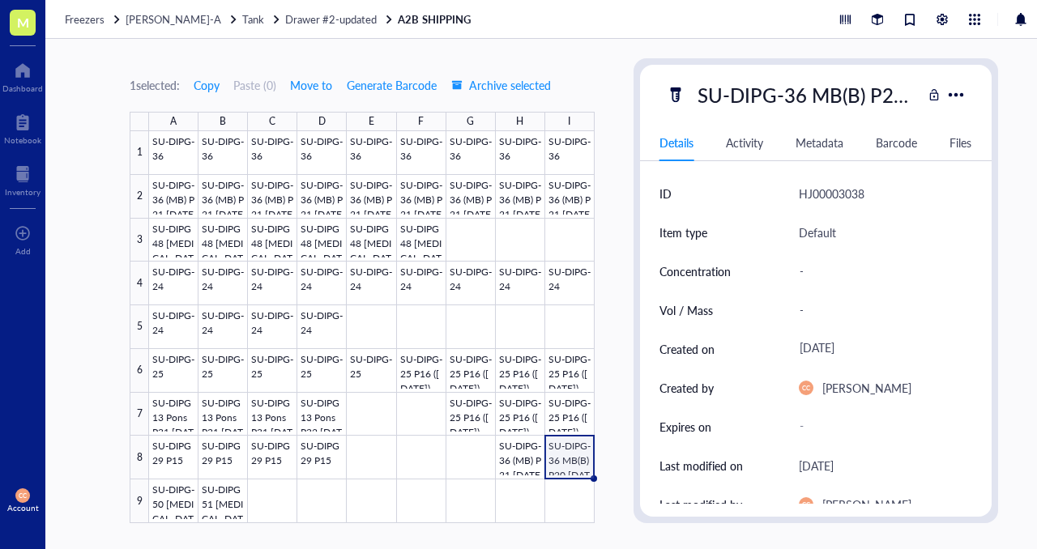
click at [317, 27] on div "Freezers [PERSON_NAME]-A Tank Drawer #2-updated A2B SHIPPING" at bounding box center [563, 19] width 1037 height 39
click at [319, 23] on span "Drawer #2-updated" at bounding box center [331, 18] width 92 height 15
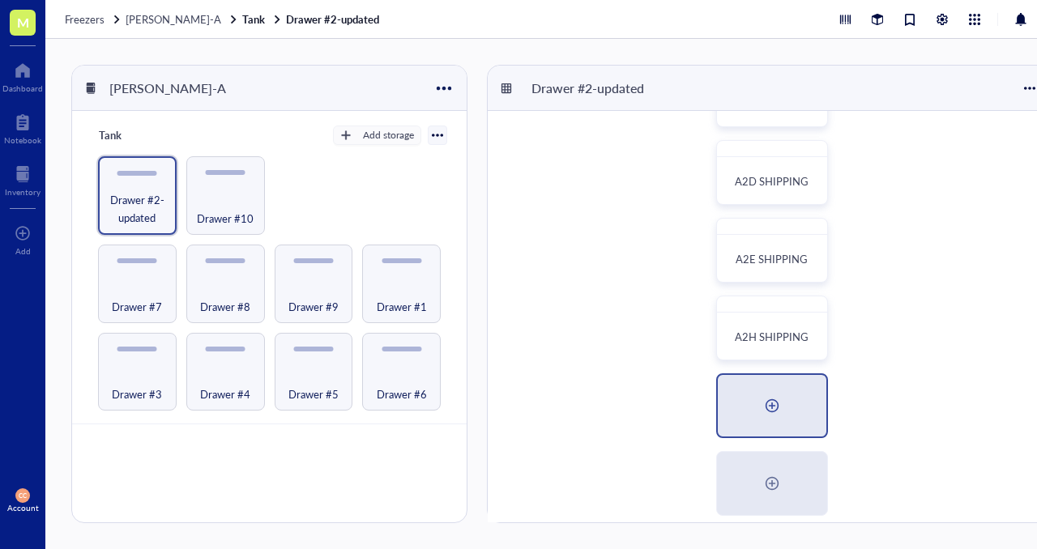
scroll to position [228, 0]
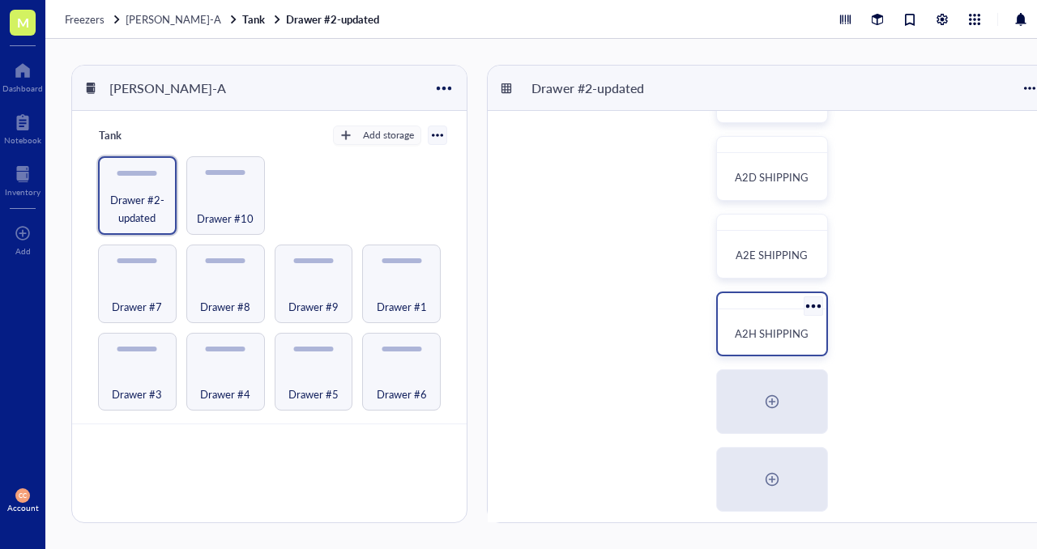
click at [750, 340] on span "A2H SHIPPING" at bounding box center [772, 333] width 74 height 15
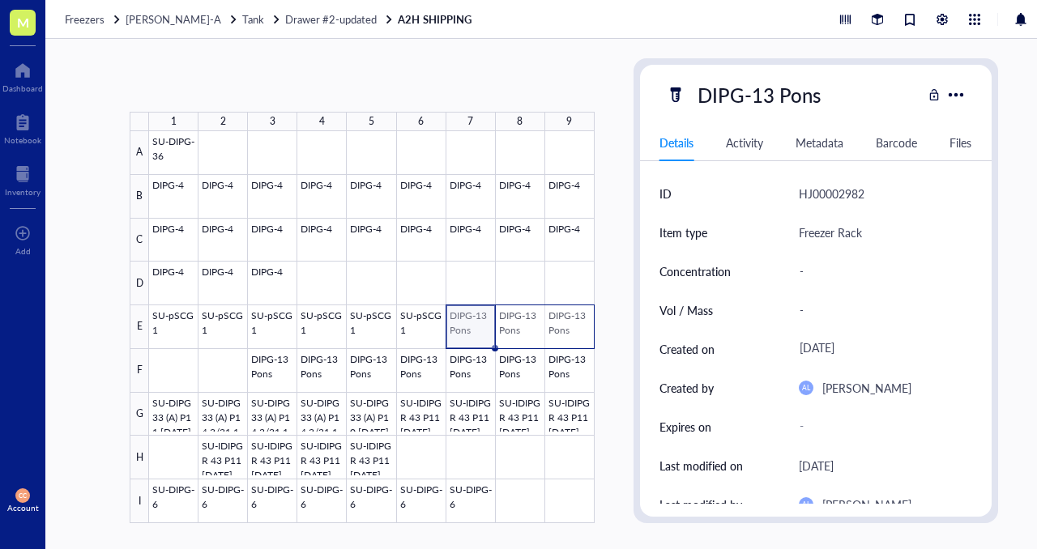
drag, startPoint x: 463, startPoint y: 331, endPoint x: 570, endPoint y: 331, distance: 106.1
click at [570, 331] on div at bounding box center [372, 327] width 446 height 392
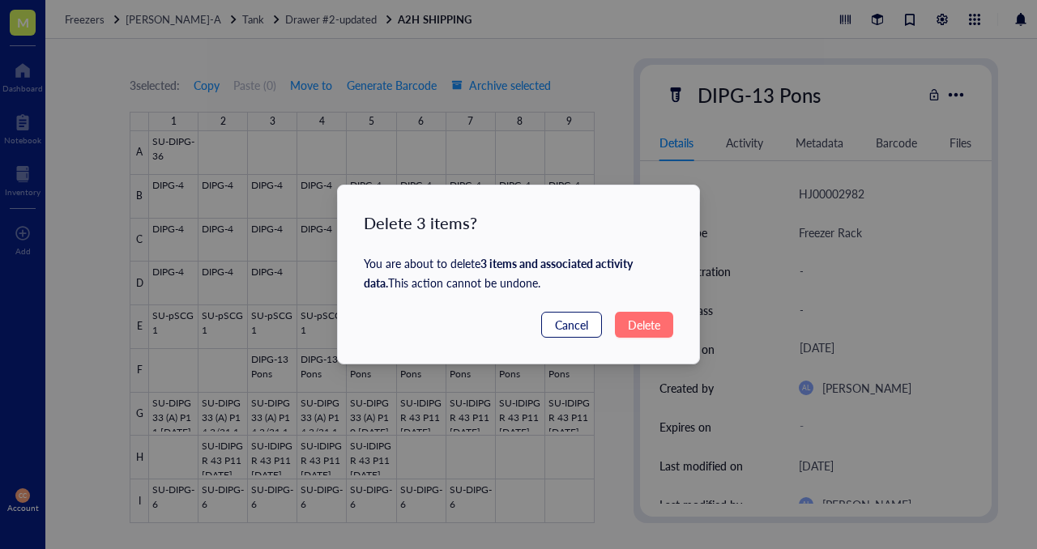
click at [568, 324] on span "Cancel" at bounding box center [571, 325] width 33 height 18
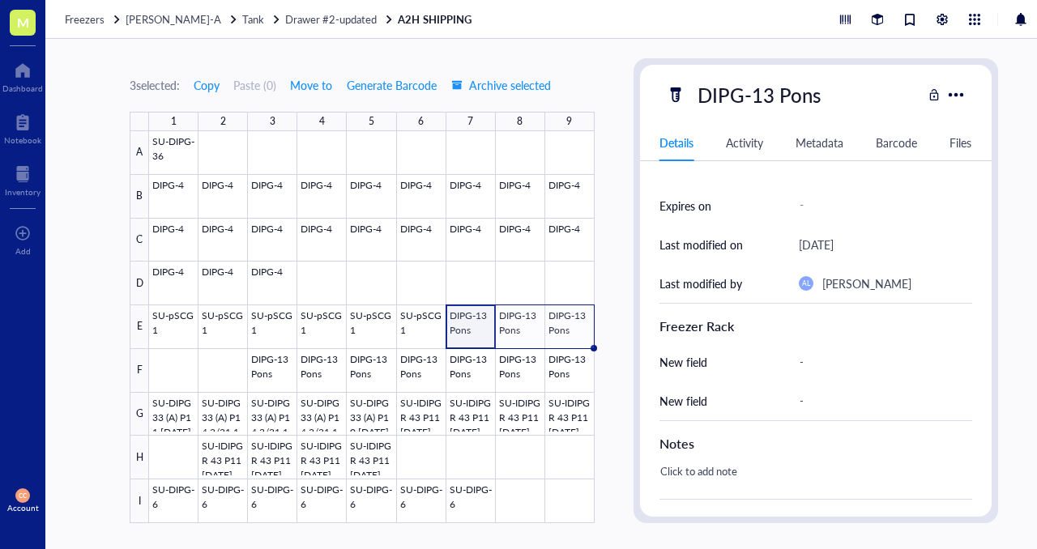
scroll to position [489, 0]
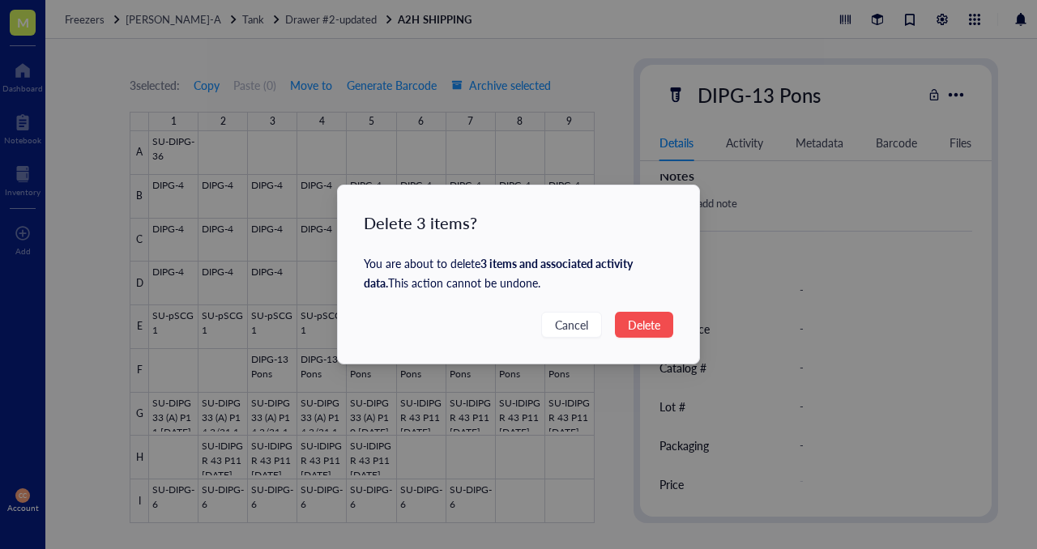
click at [646, 330] on span "Delete" at bounding box center [644, 325] width 32 height 18
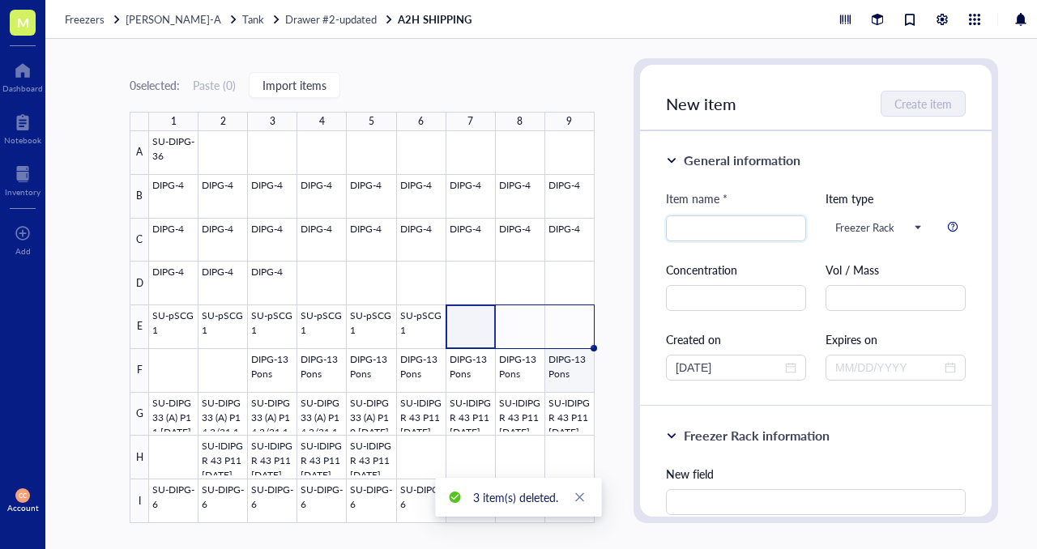
click at [569, 369] on div at bounding box center [372, 327] width 446 height 392
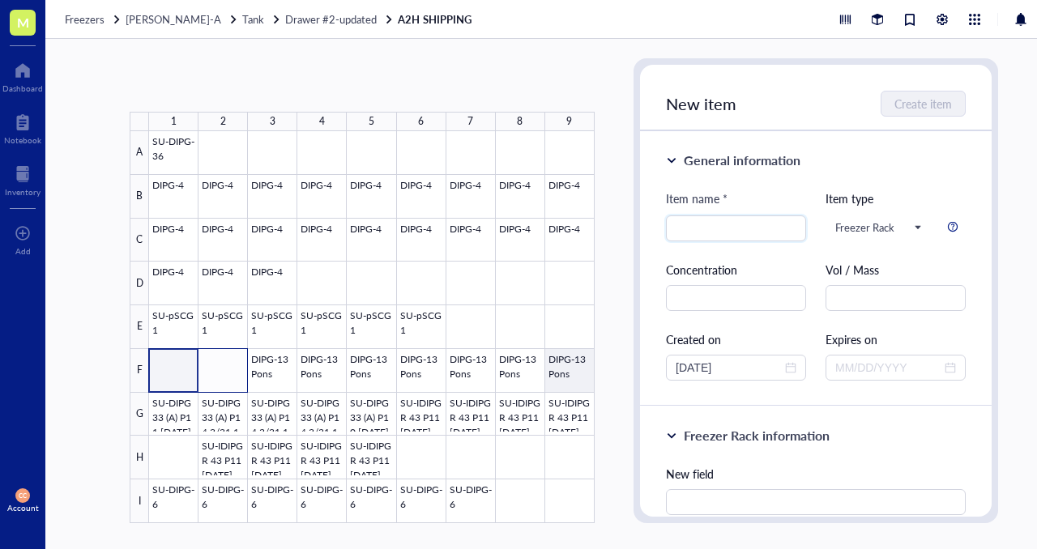
drag, startPoint x: 174, startPoint y: 367, endPoint x: 224, endPoint y: 365, distance: 50.3
click at [224, 365] on div at bounding box center [372, 327] width 446 height 392
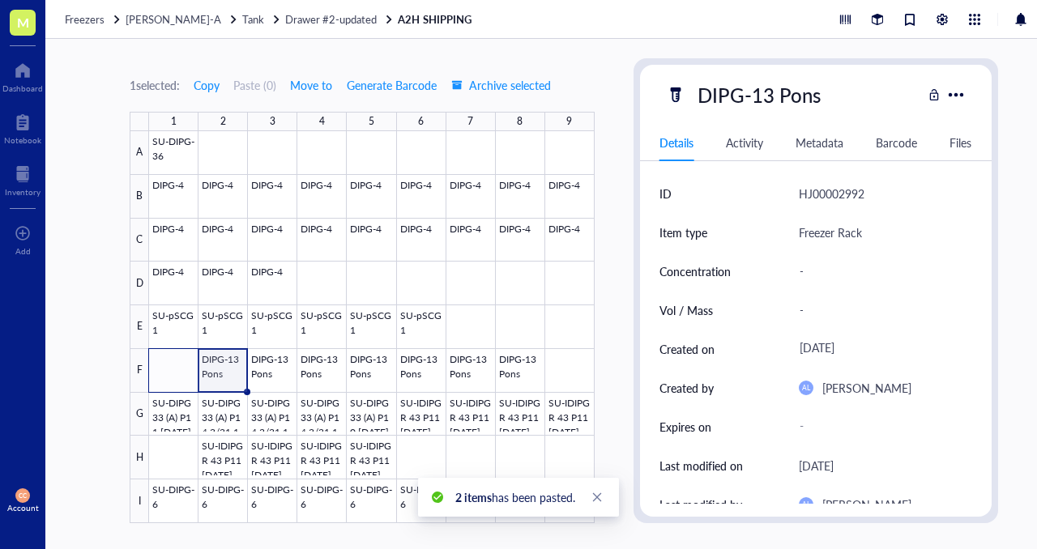
click at [232, 365] on div at bounding box center [372, 327] width 446 height 392
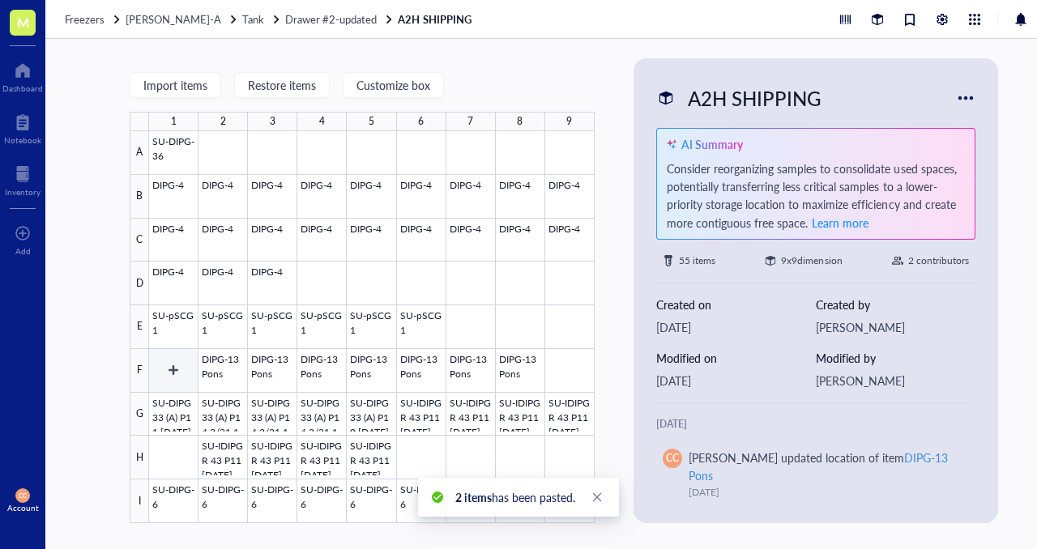
click at [165, 369] on div at bounding box center [372, 327] width 446 height 392
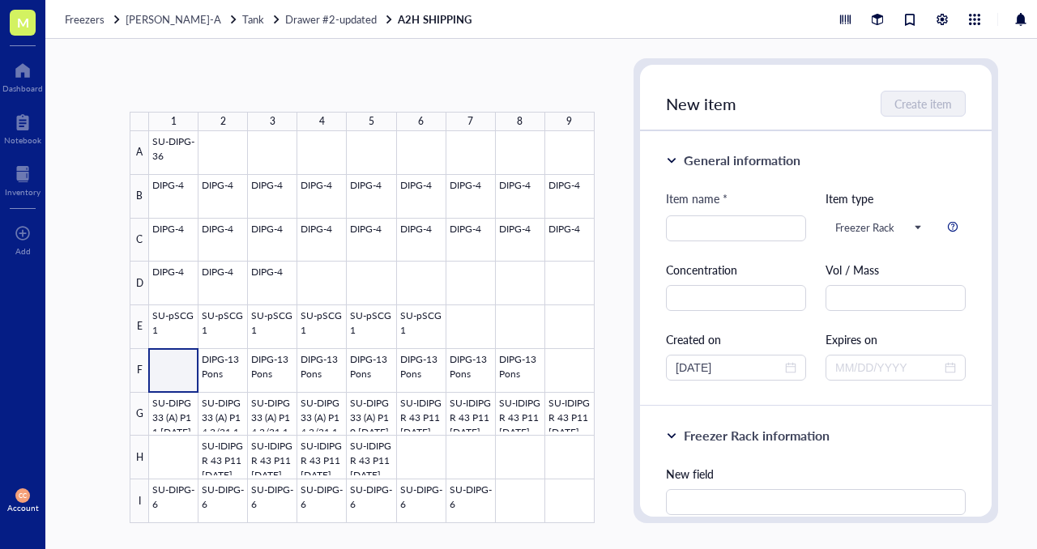
click at [174, 372] on div at bounding box center [372, 327] width 446 height 392
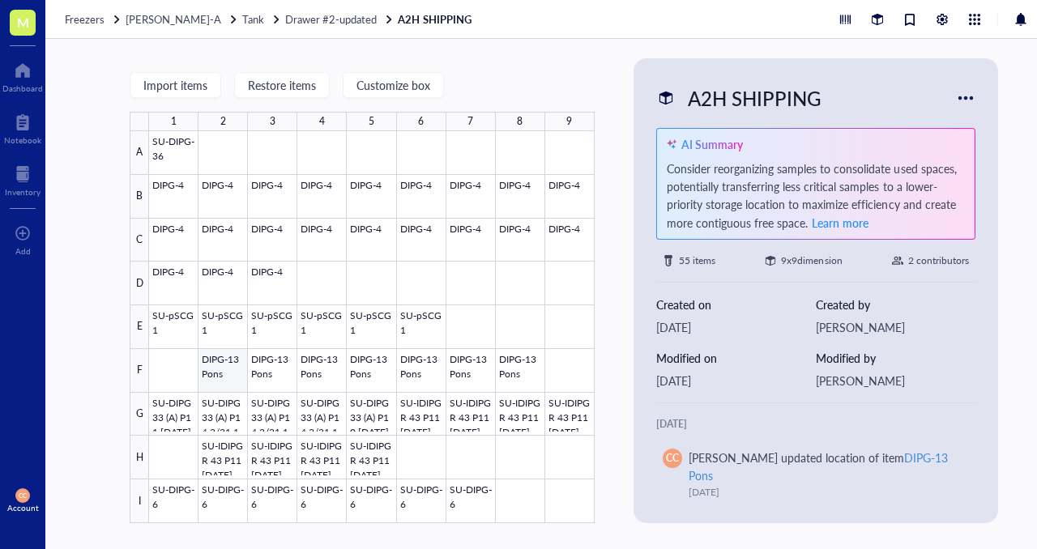
click at [212, 372] on div at bounding box center [372, 327] width 446 height 392
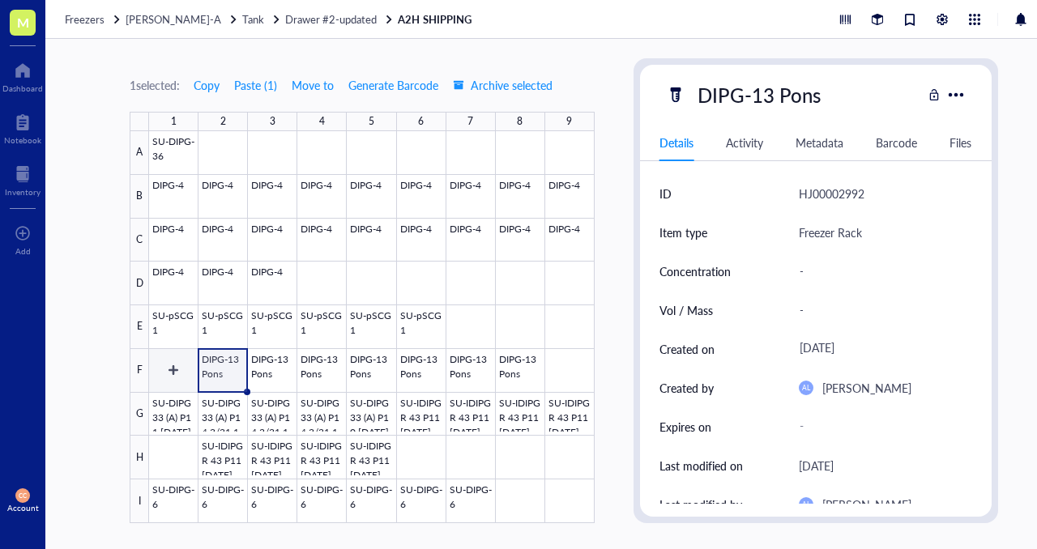
click at [166, 371] on div at bounding box center [372, 327] width 446 height 392
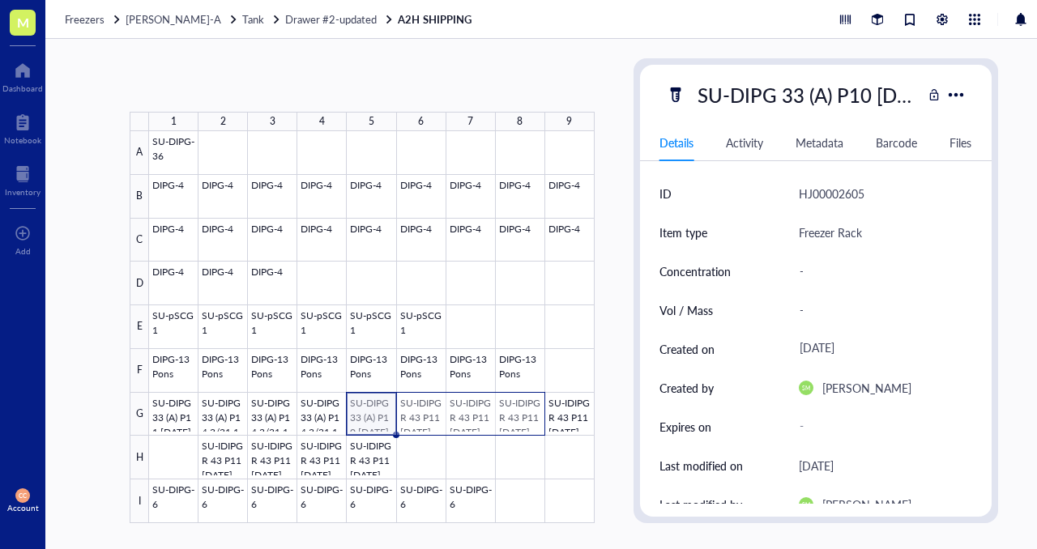
drag, startPoint x: 367, startPoint y: 423, endPoint x: 538, endPoint y: 408, distance: 171.6
click at [540, 409] on div at bounding box center [372, 327] width 446 height 392
drag, startPoint x: 578, startPoint y: 418, endPoint x: 382, endPoint y: 425, distance: 195.4
click at [382, 425] on div at bounding box center [372, 327] width 446 height 392
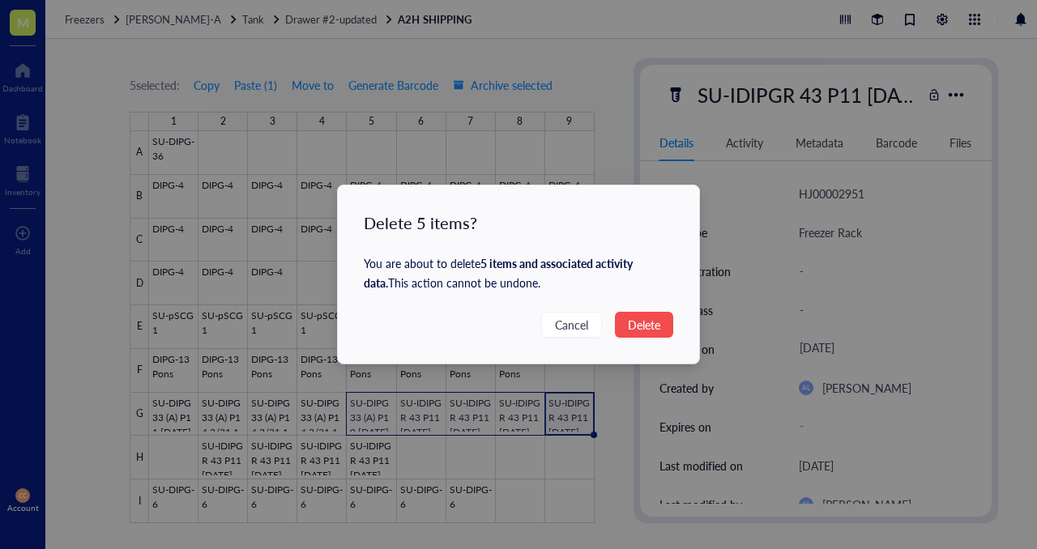
click at [660, 322] on button "Delete" at bounding box center [644, 325] width 58 height 26
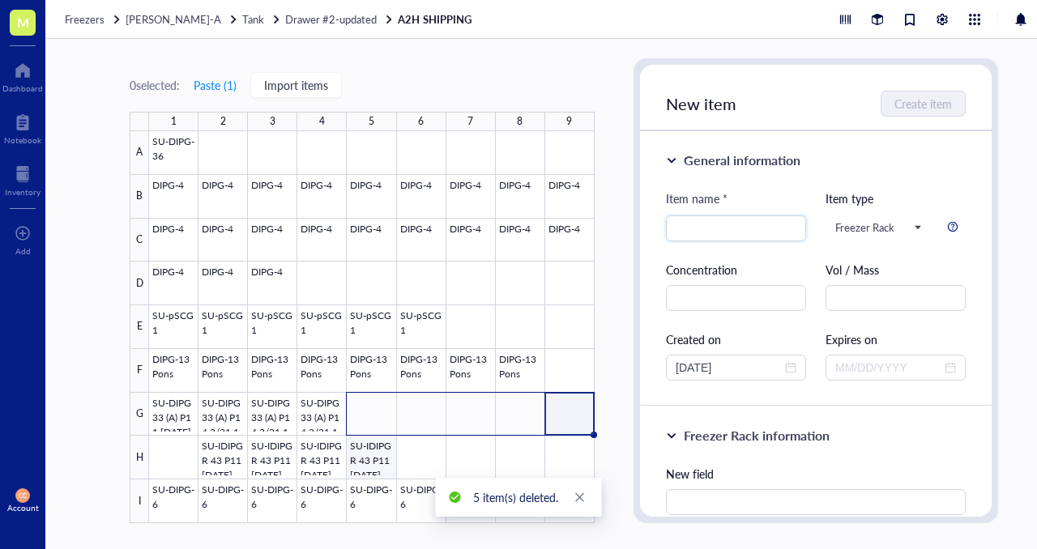
click at [374, 460] on div at bounding box center [372, 327] width 446 height 392
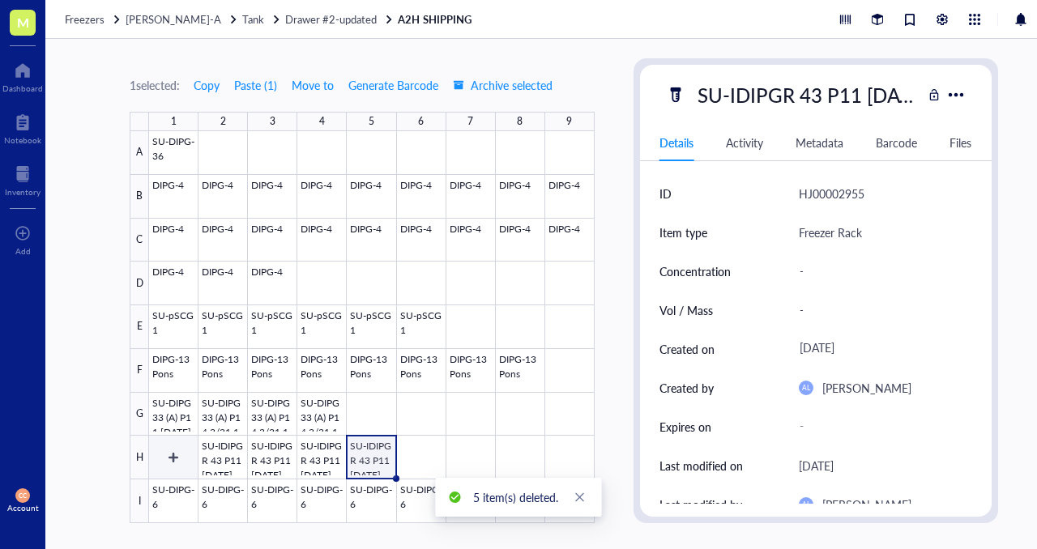
click at [181, 468] on div at bounding box center [372, 327] width 446 height 392
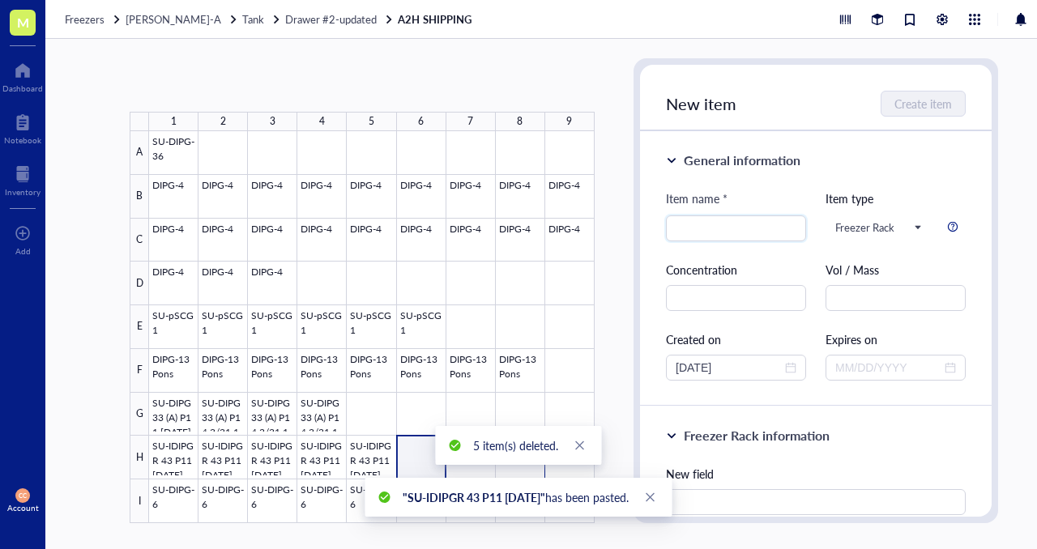
drag, startPoint x: 418, startPoint y: 460, endPoint x: 513, endPoint y: 460, distance: 94.8
click at [513, 460] on body "M Dashboard Notebook Inventory To pick up a draggable item, press the space bar…" at bounding box center [518, 274] width 1037 height 549
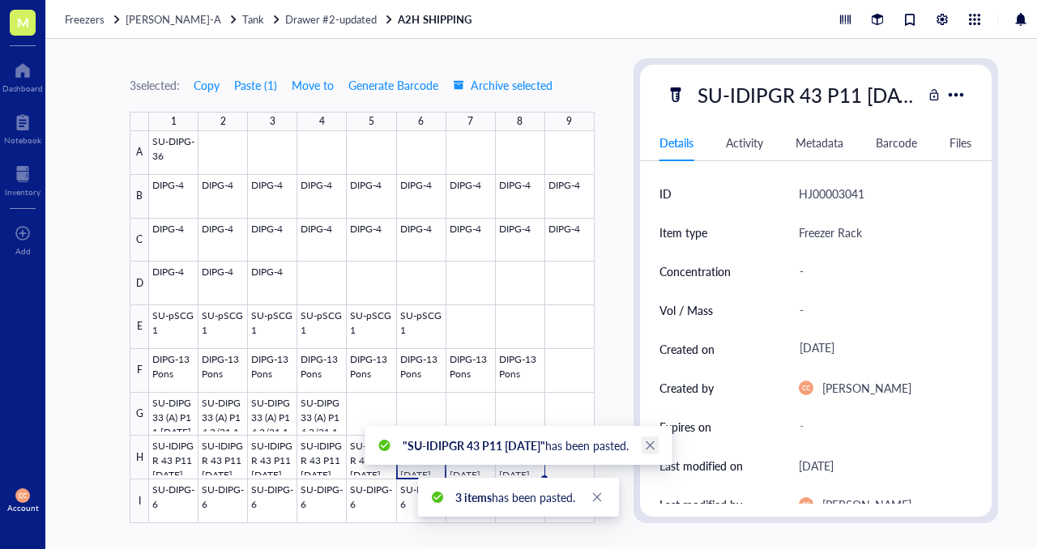
click at [652, 449] on icon "close" at bounding box center [650, 445] width 11 height 11
click at [598, 495] on icon "close" at bounding box center [596, 497] width 11 height 11
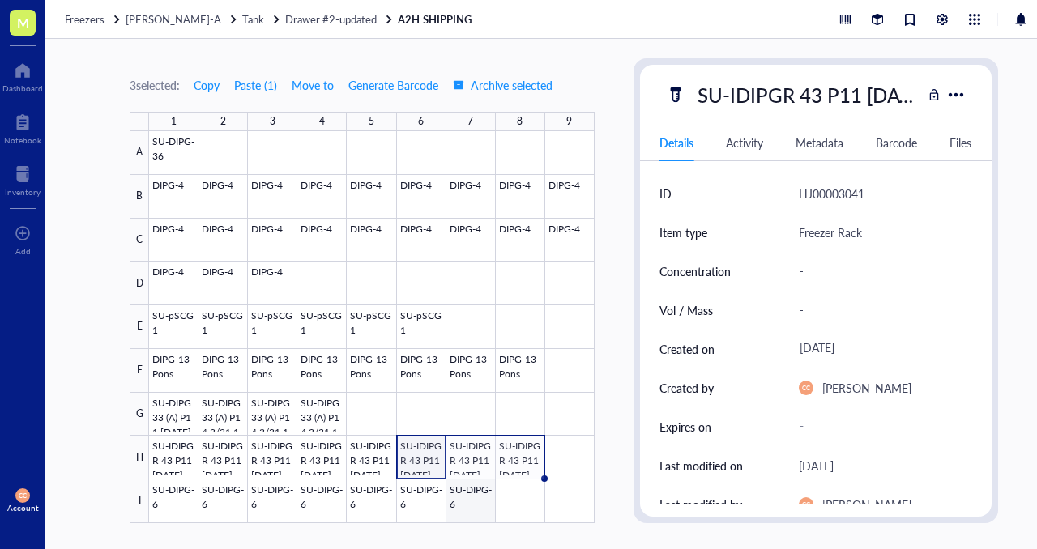
click at [472, 507] on div at bounding box center [372, 327] width 446 height 392
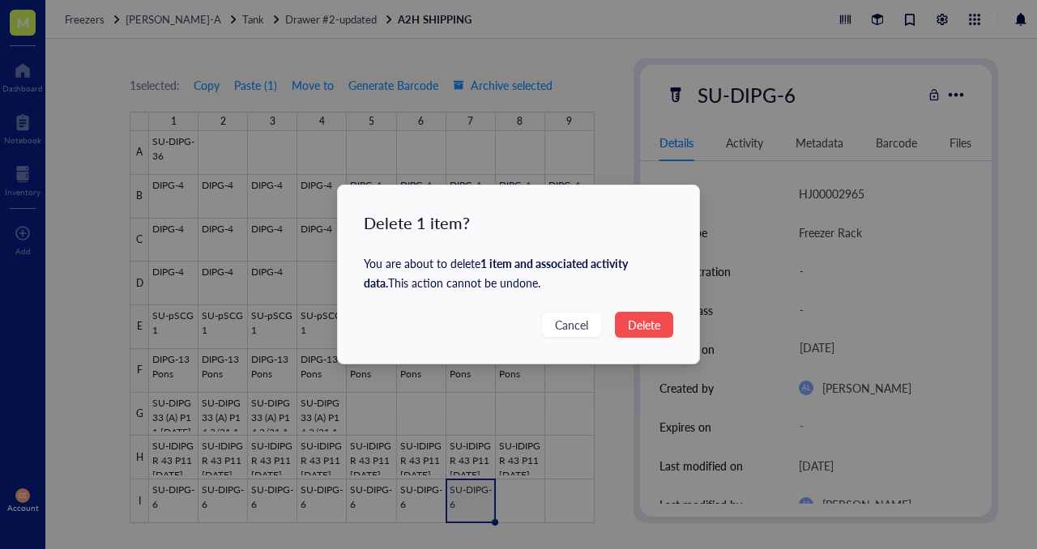
click at [647, 325] on span "Delete" at bounding box center [644, 325] width 32 height 18
